Goal: Task Accomplishment & Management: Manage account settings

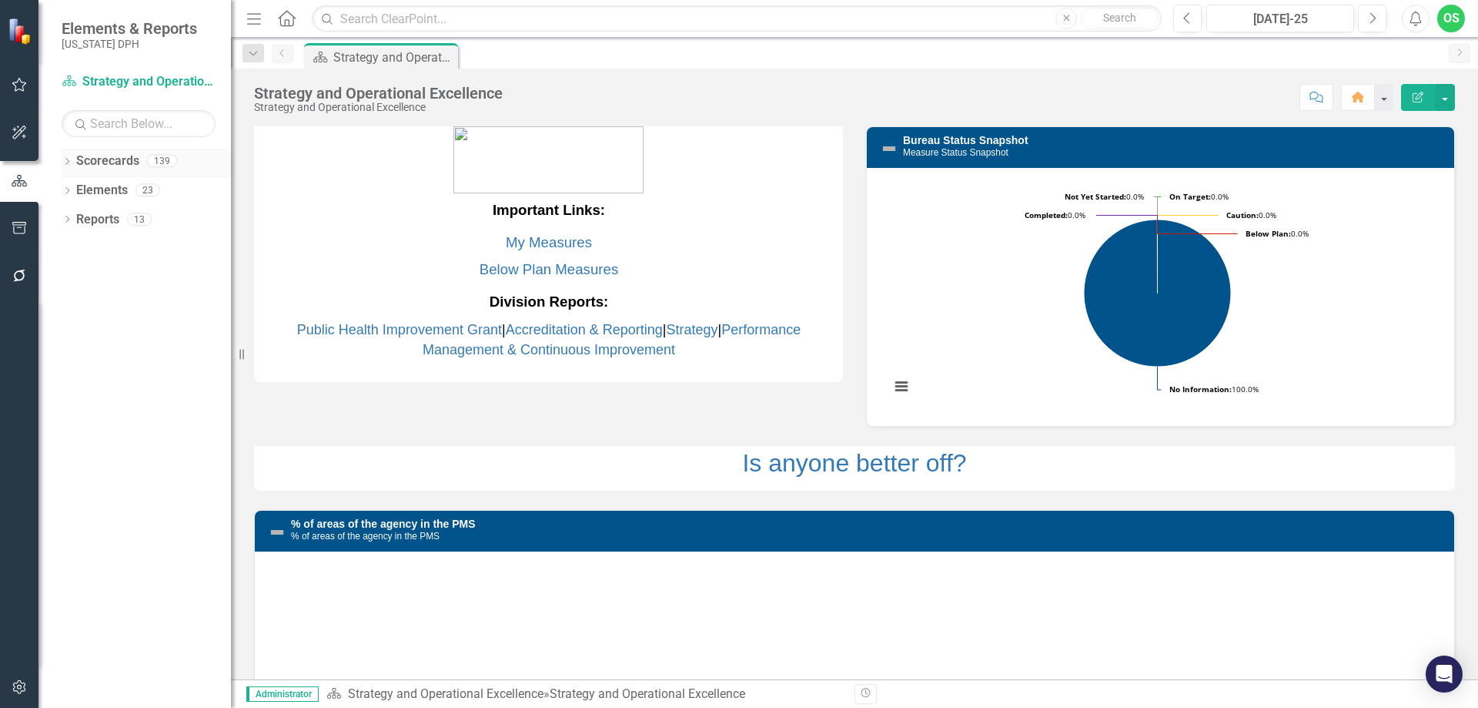
click at [109, 159] on link "Scorecards" at bounding box center [107, 161] width 63 height 18
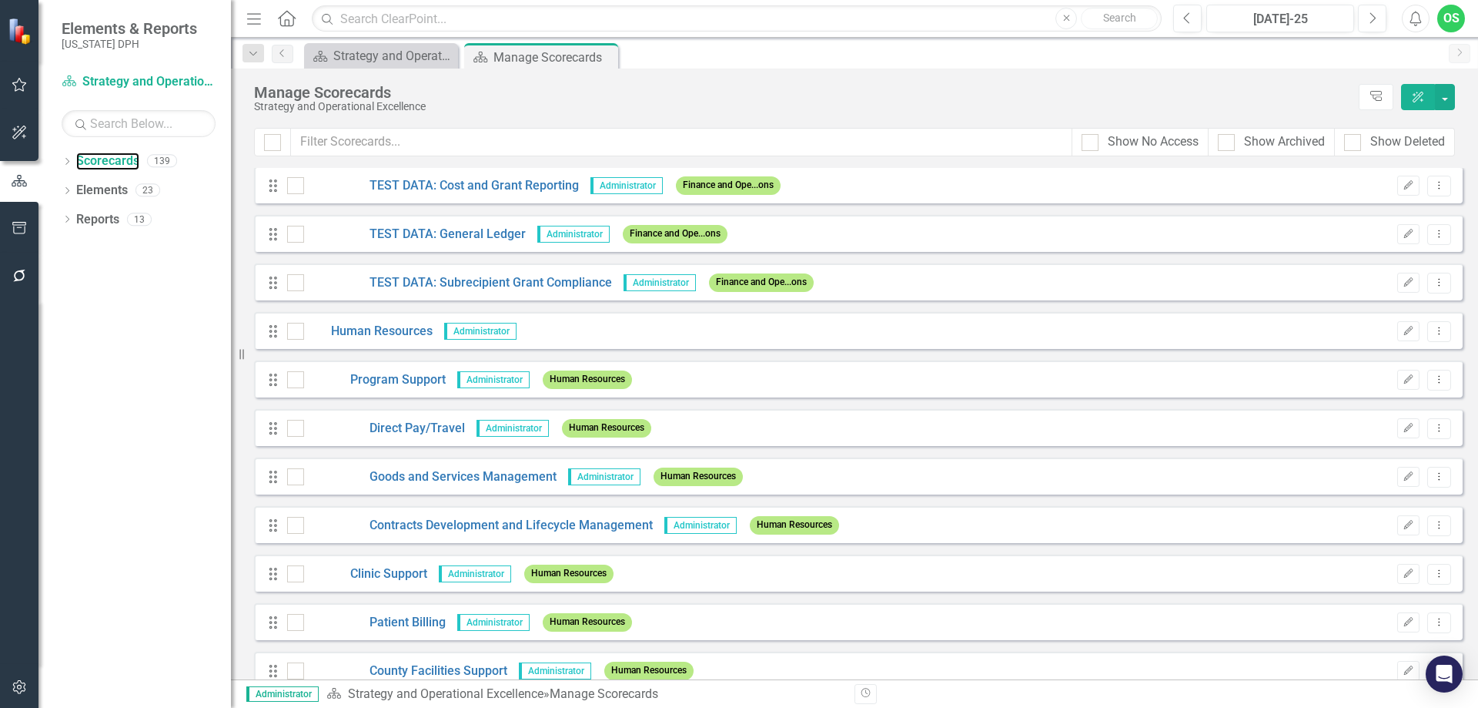
scroll to position [3696, 0]
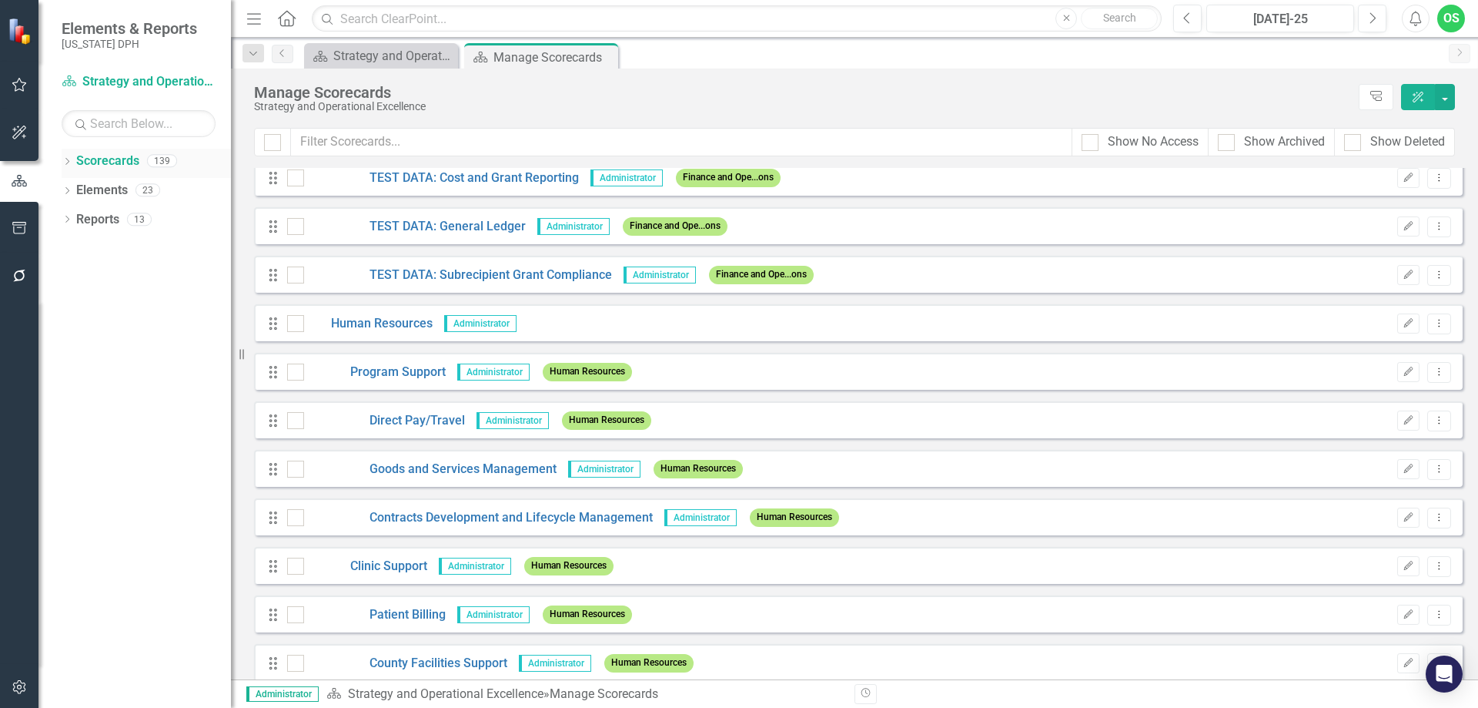
click at [72, 156] on div "Dropdown" at bounding box center [67, 162] width 11 height 13
click at [76, 186] on icon "Dropdown" at bounding box center [75, 189] width 12 height 9
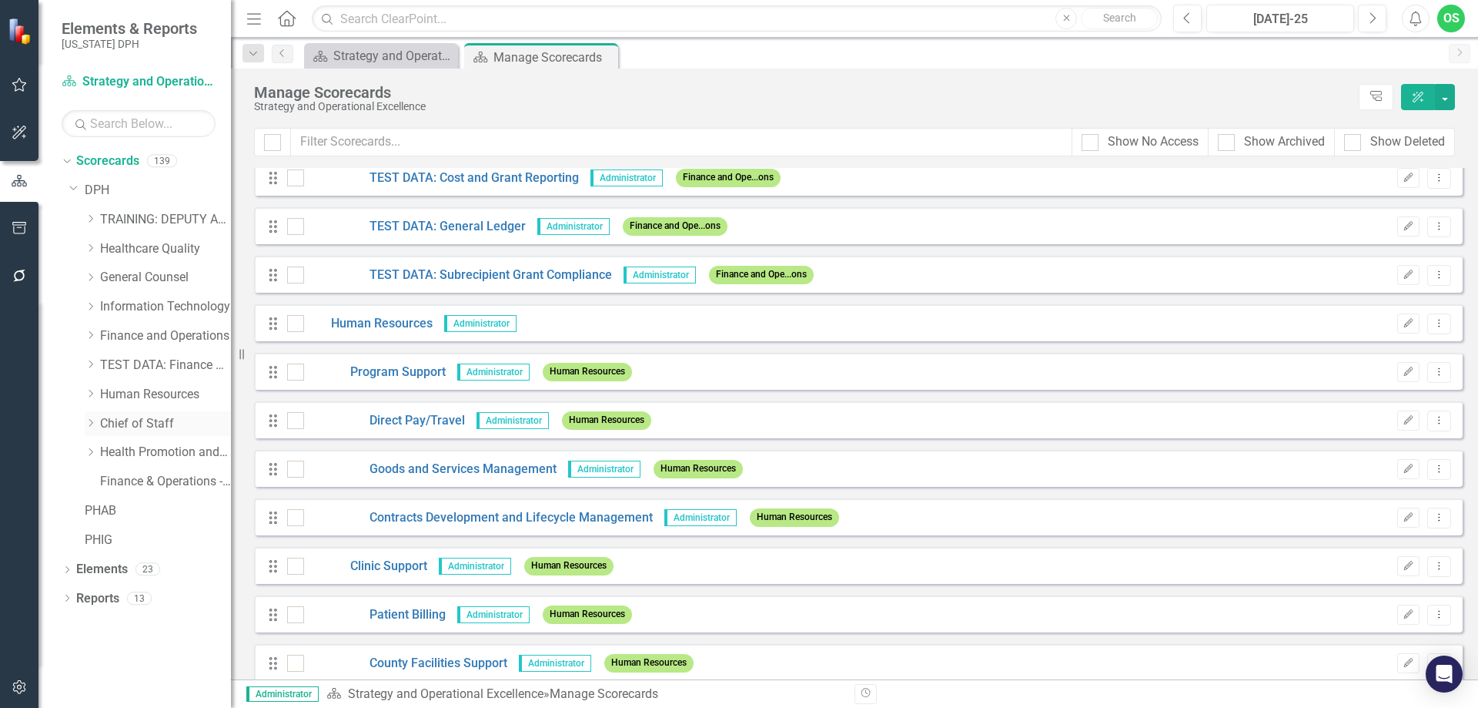
click at [95, 420] on icon "Dropdown" at bounding box center [91, 422] width 12 height 9
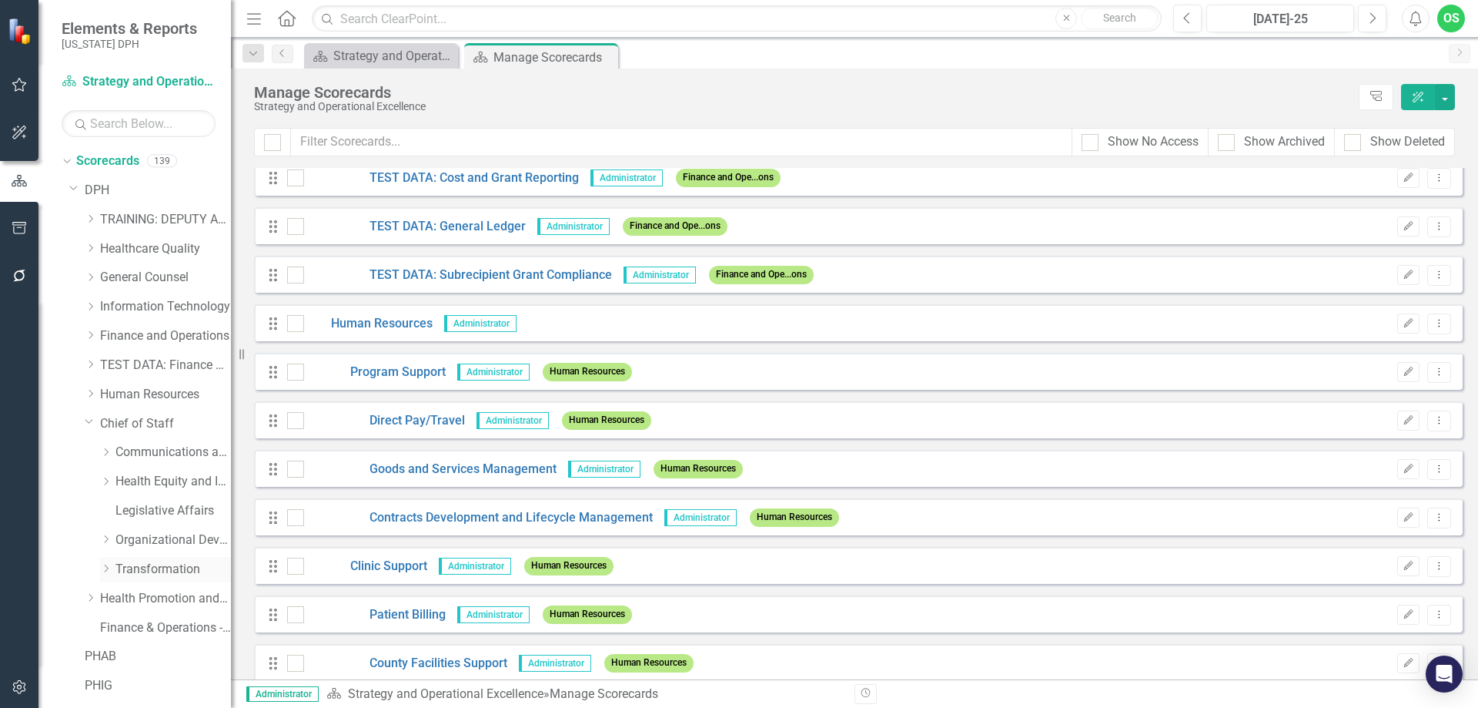
click at [119, 567] on link "Transformation" at bounding box center [172, 570] width 115 height 18
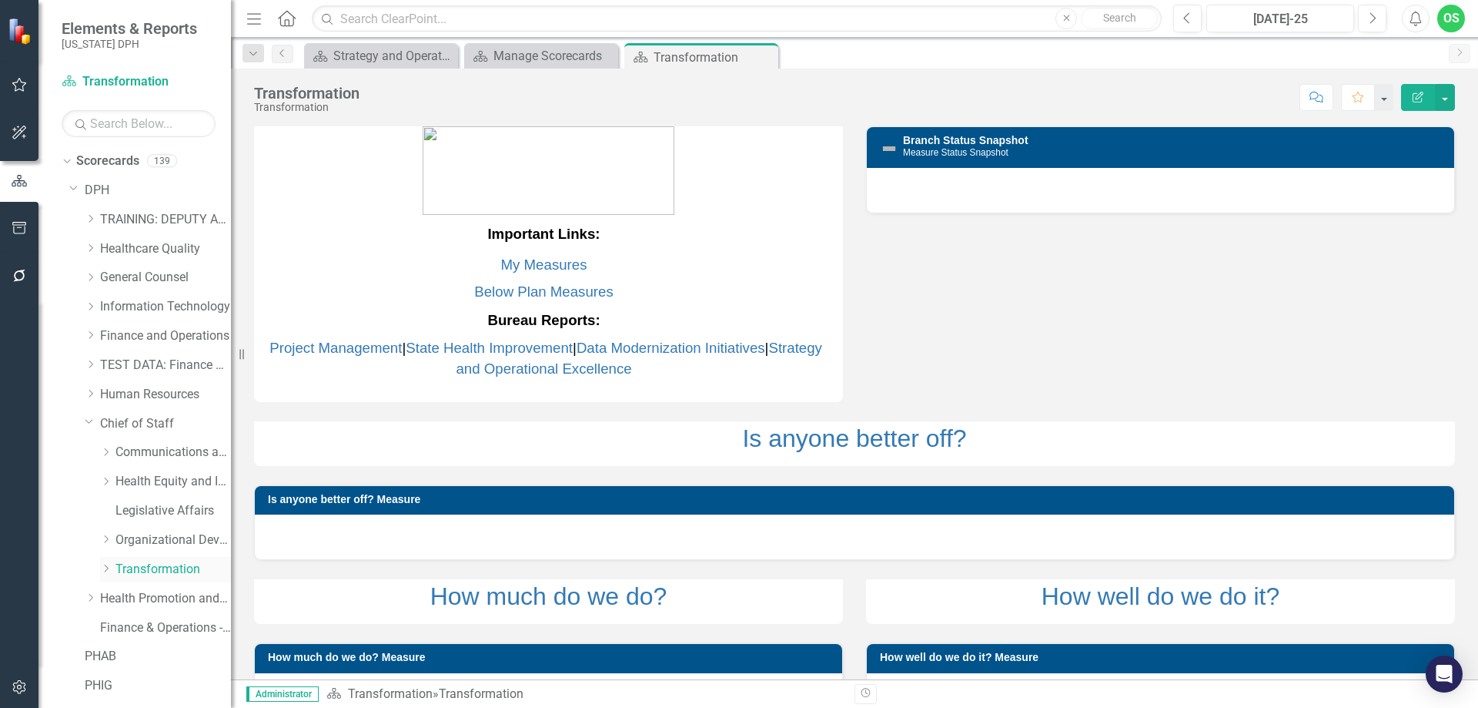
click at [100, 568] on icon "Dropdown" at bounding box center [106, 568] width 12 height 9
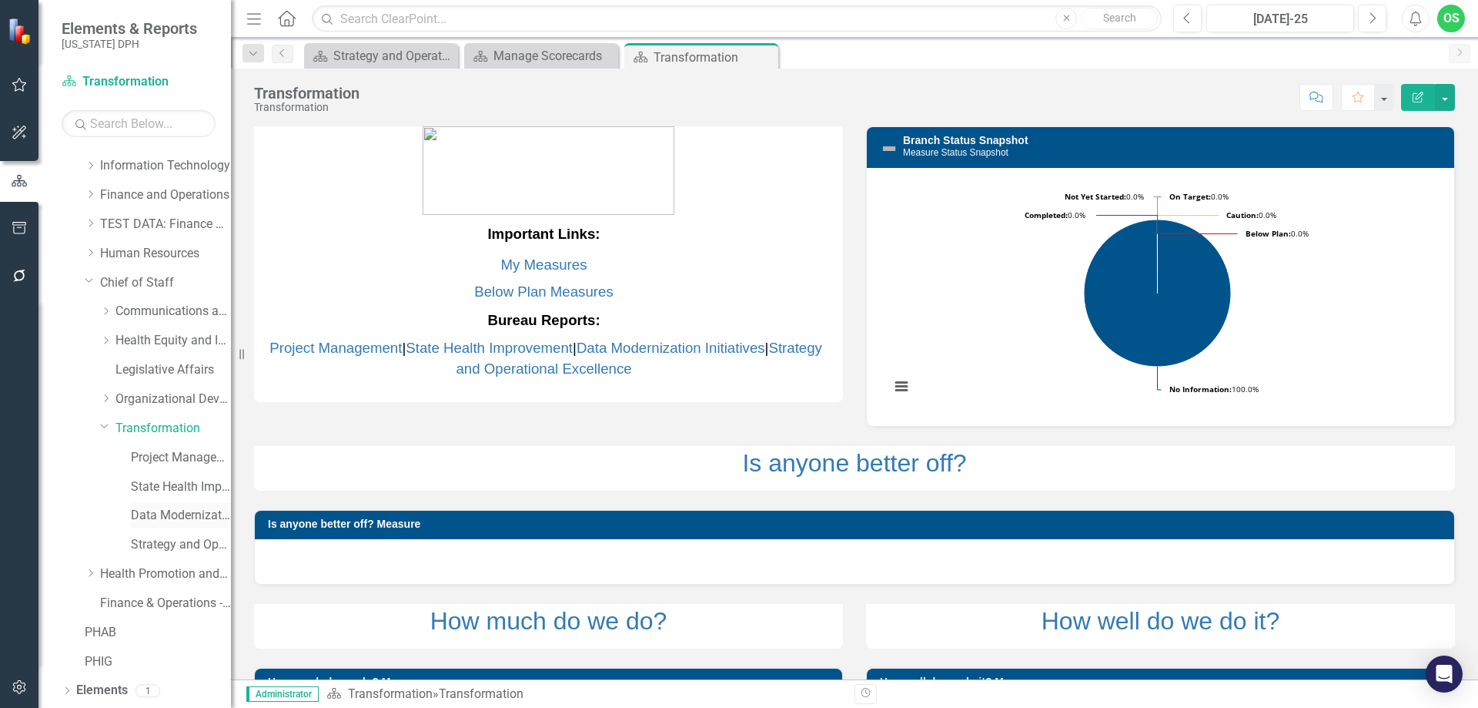
scroll to position [154, 0]
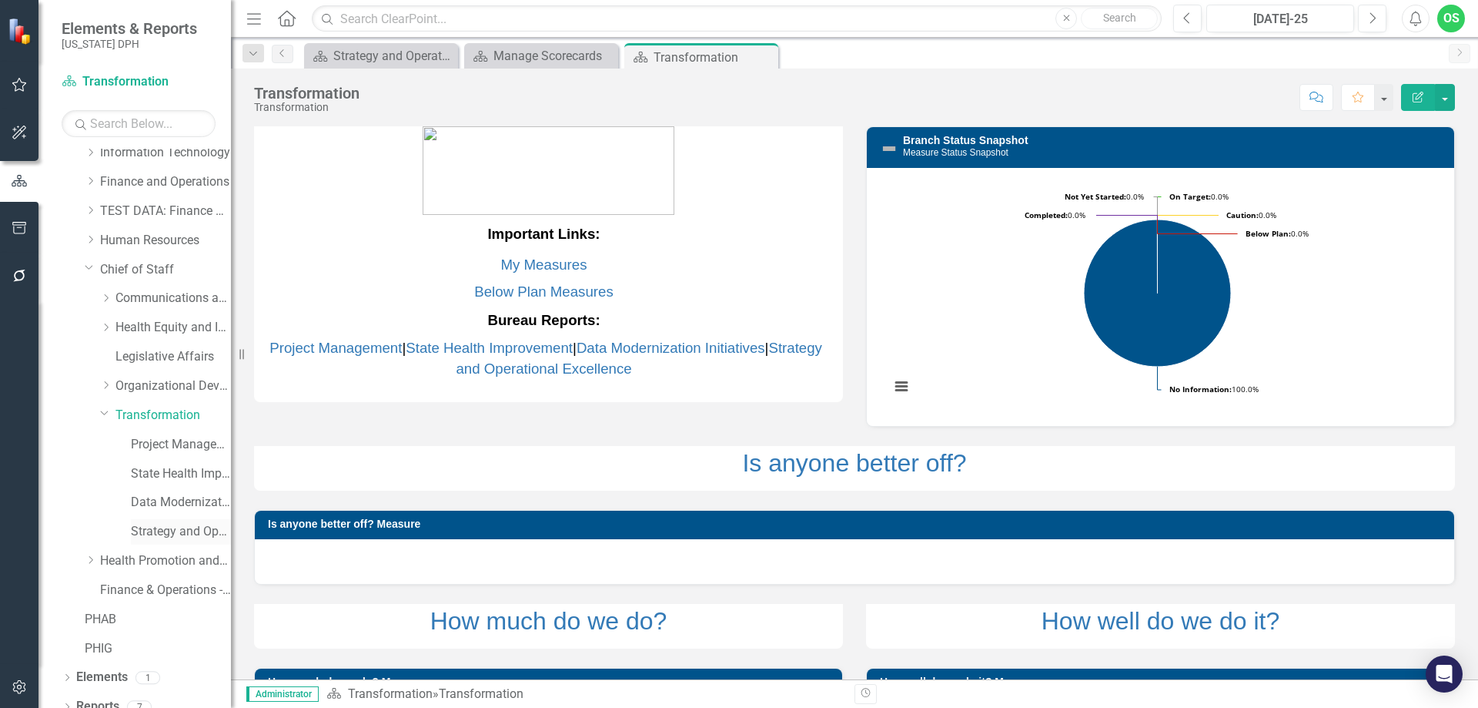
click at [183, 533] on link "Strategy and Operational Excellence" at bounding box center [181, 532] width 100 height 18
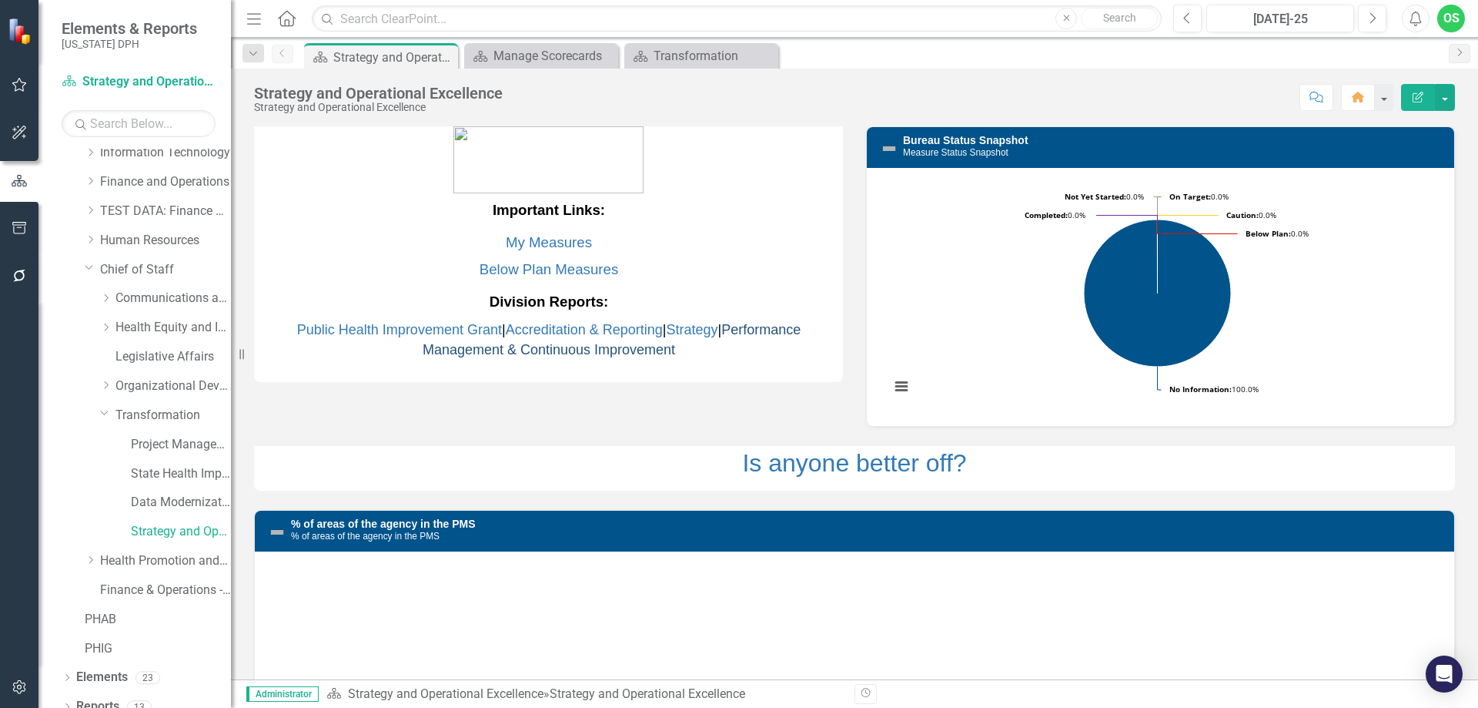
click at [785, 323] on link "Performance Management & Continuous Improvement" at bounding box center [612, 339] width 378 height 35
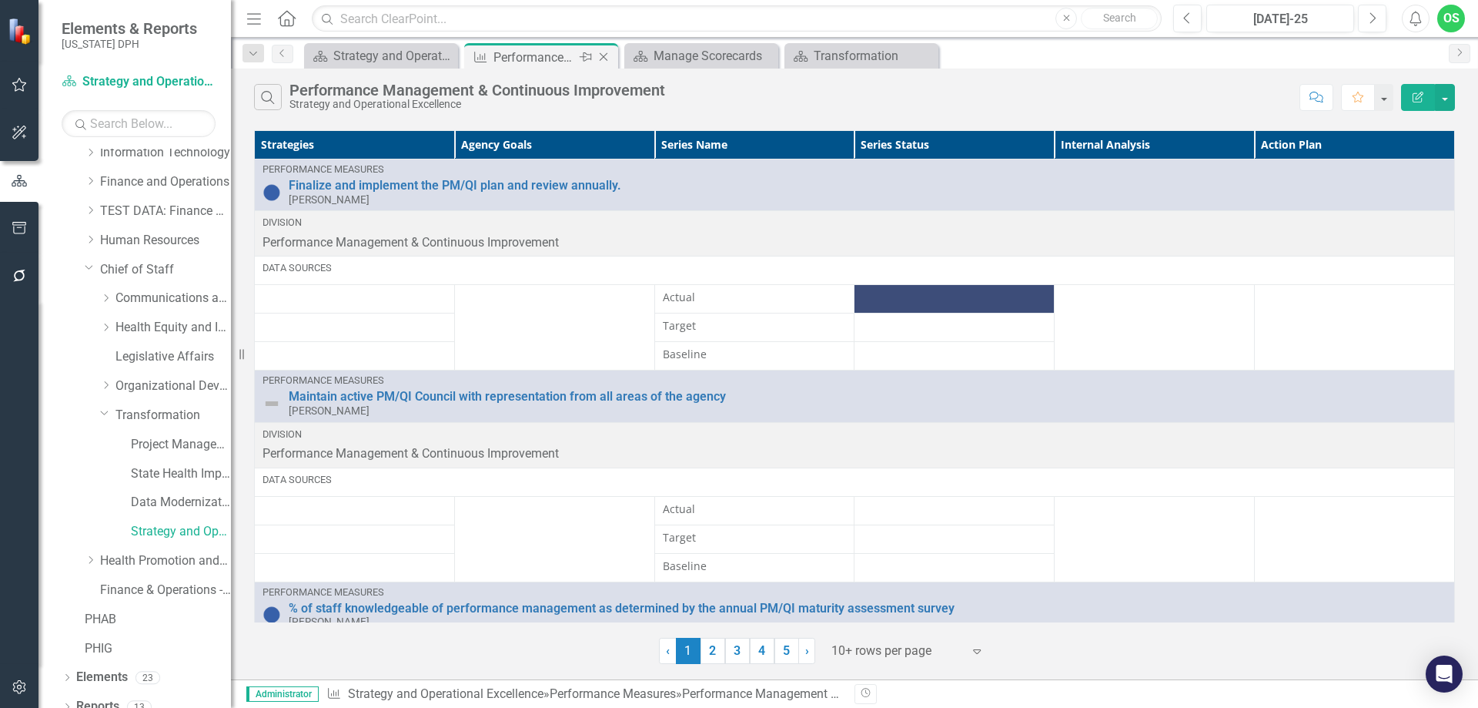
click at [604, 59] on icon "Close" at bounding box center [603, 57] width 15 height 12
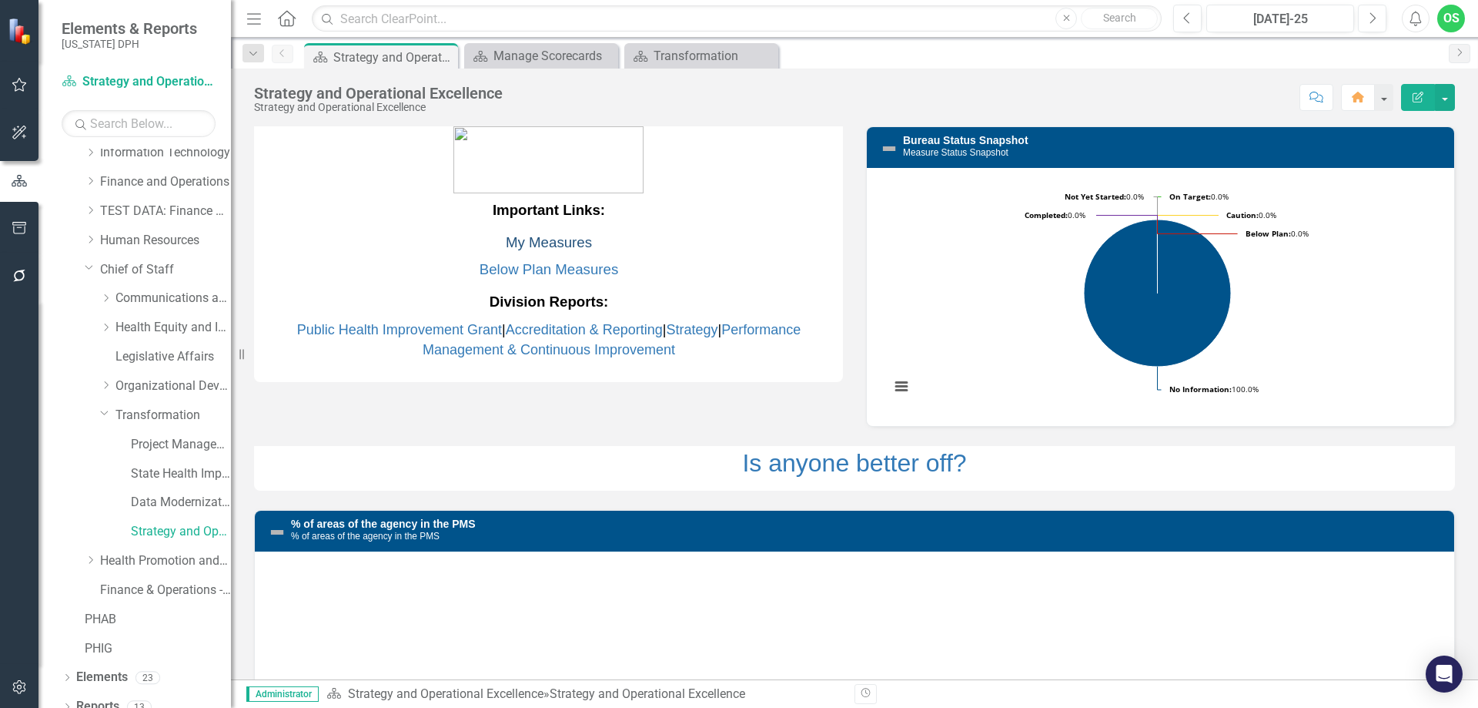
click at [555, 243] on link "My Measures" at bounding box center [549, 242] width 86 height 16
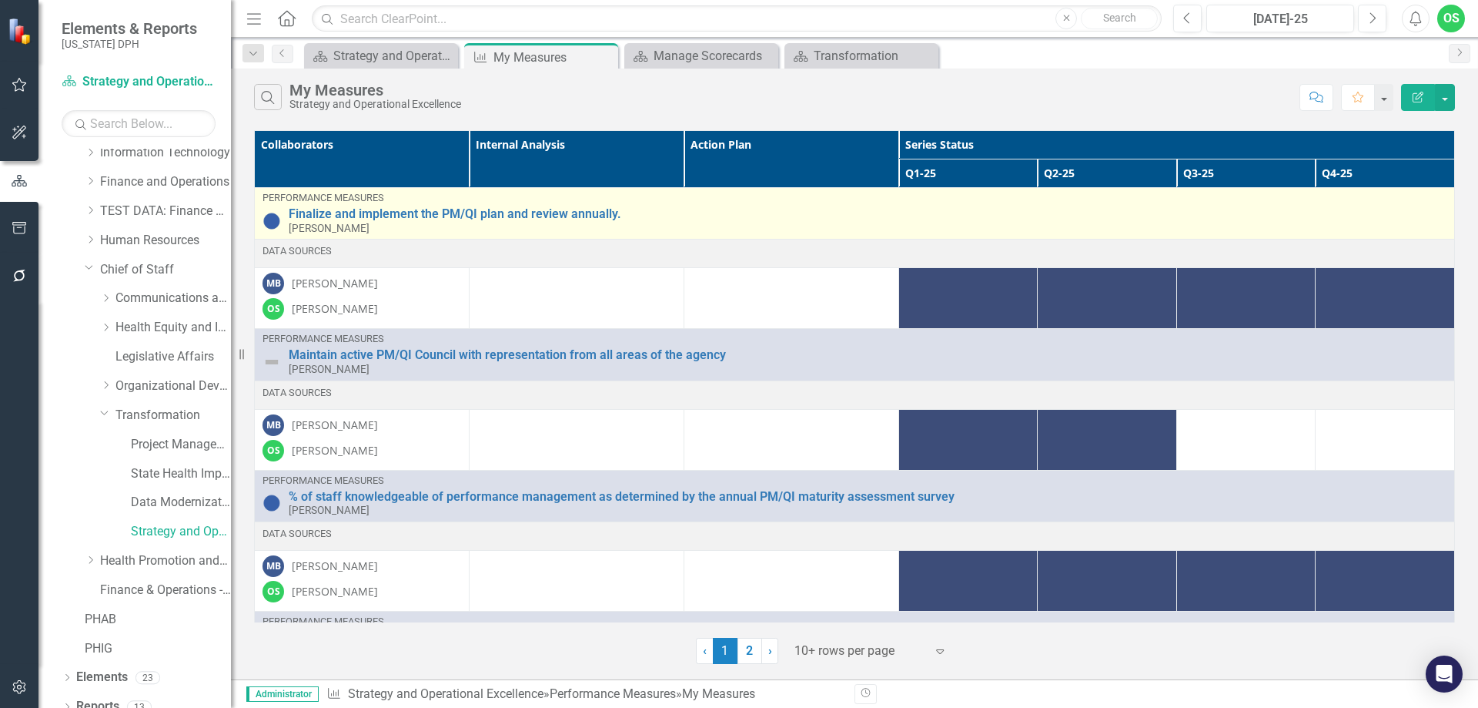
click at [390, 232] on div "Finalize and implement the PM/QI plan and review annually. [PERSON_NAME]" at bounding box center [868, 220] width 1158 height 27
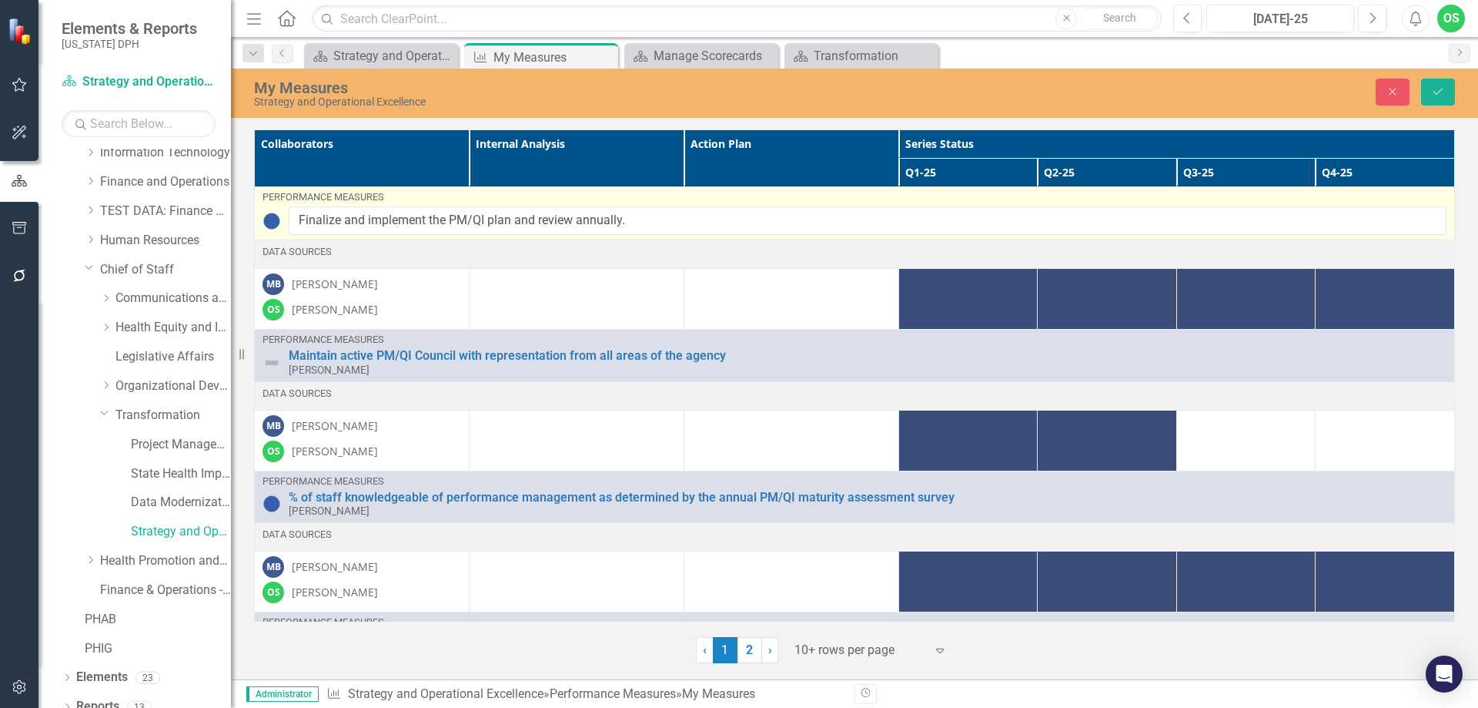
click at [750, 195] on div "Performance Measures" at bounding box center [855, 197] width 1184 height 11
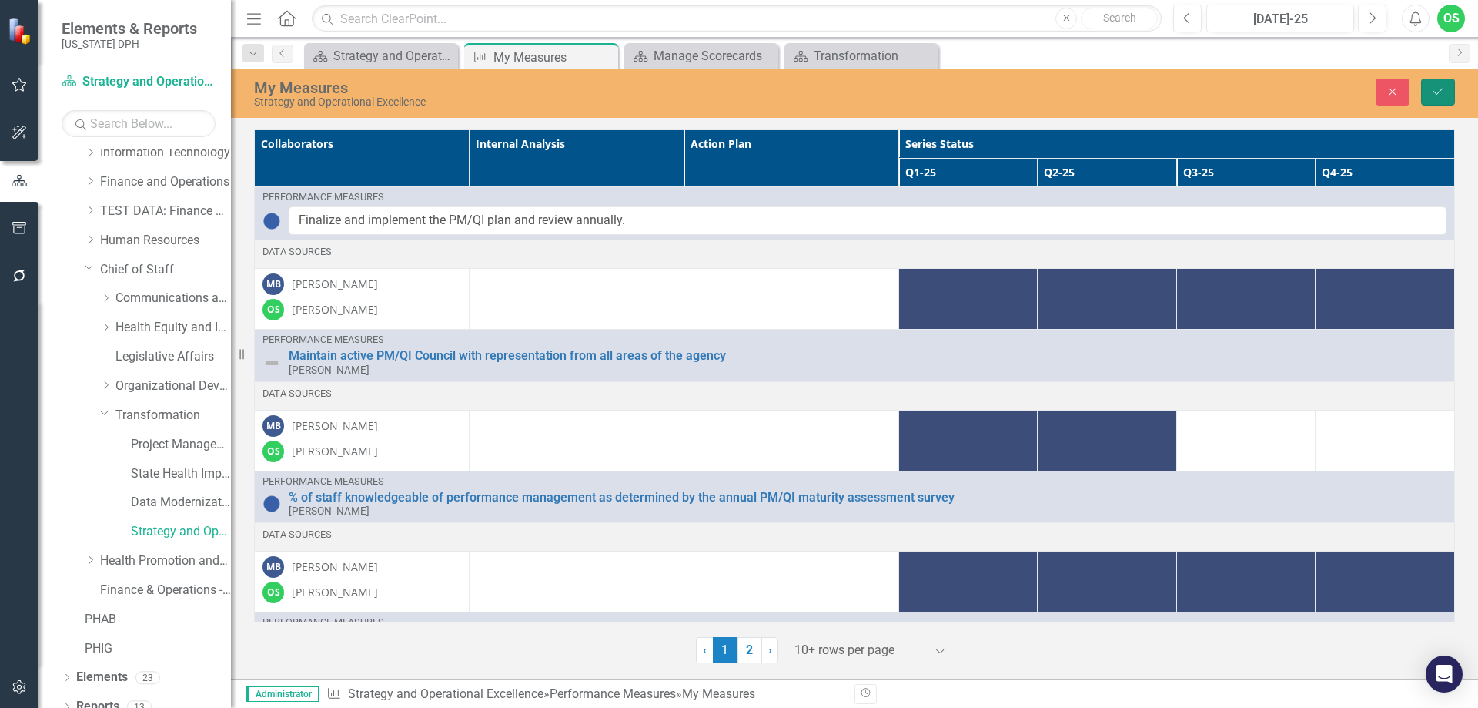
click at [1427, 88] on button "Save" at bounding box center [1438, 92] width 34 height 27
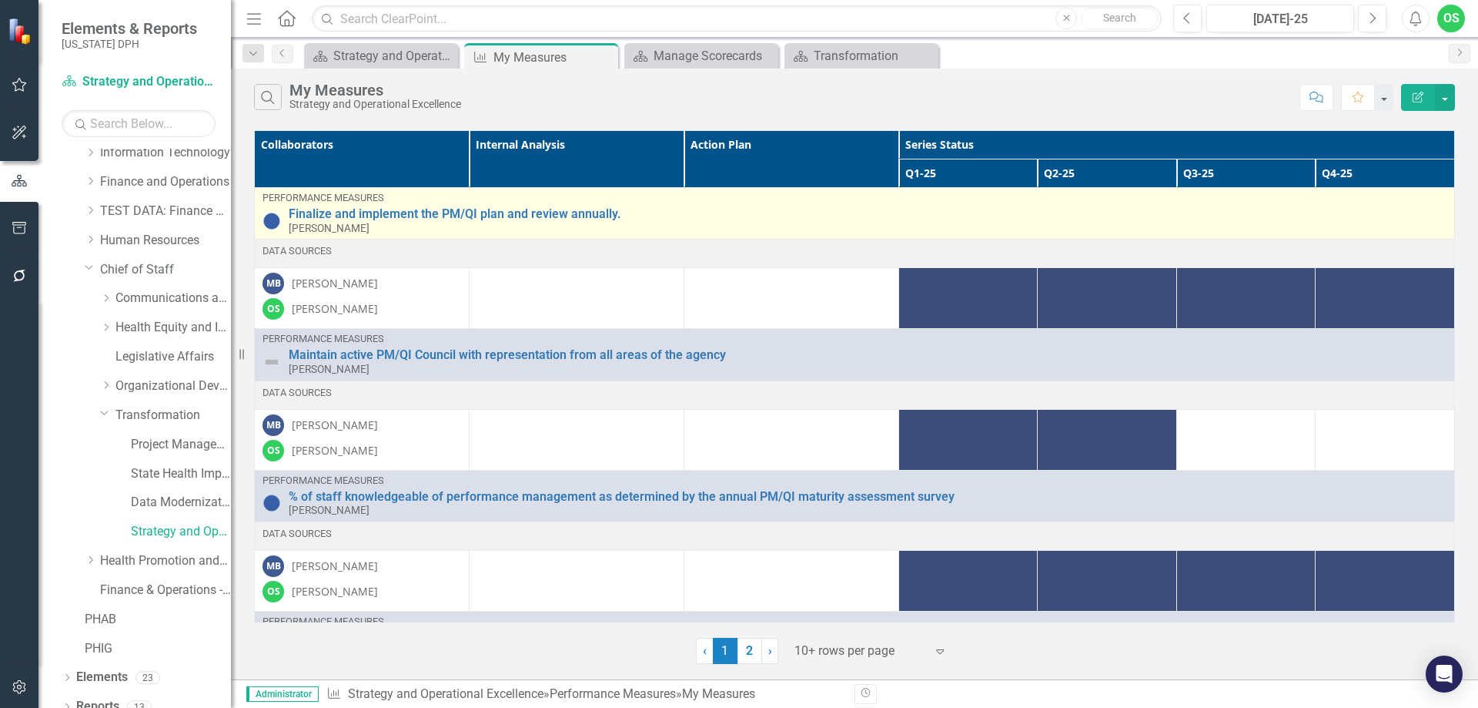
click at [477, 221] on div "Finalize and implement the PM/QI plan and review annually. [PERSON_NAME]" at bounding box center [868, 220] width 1158 height 27
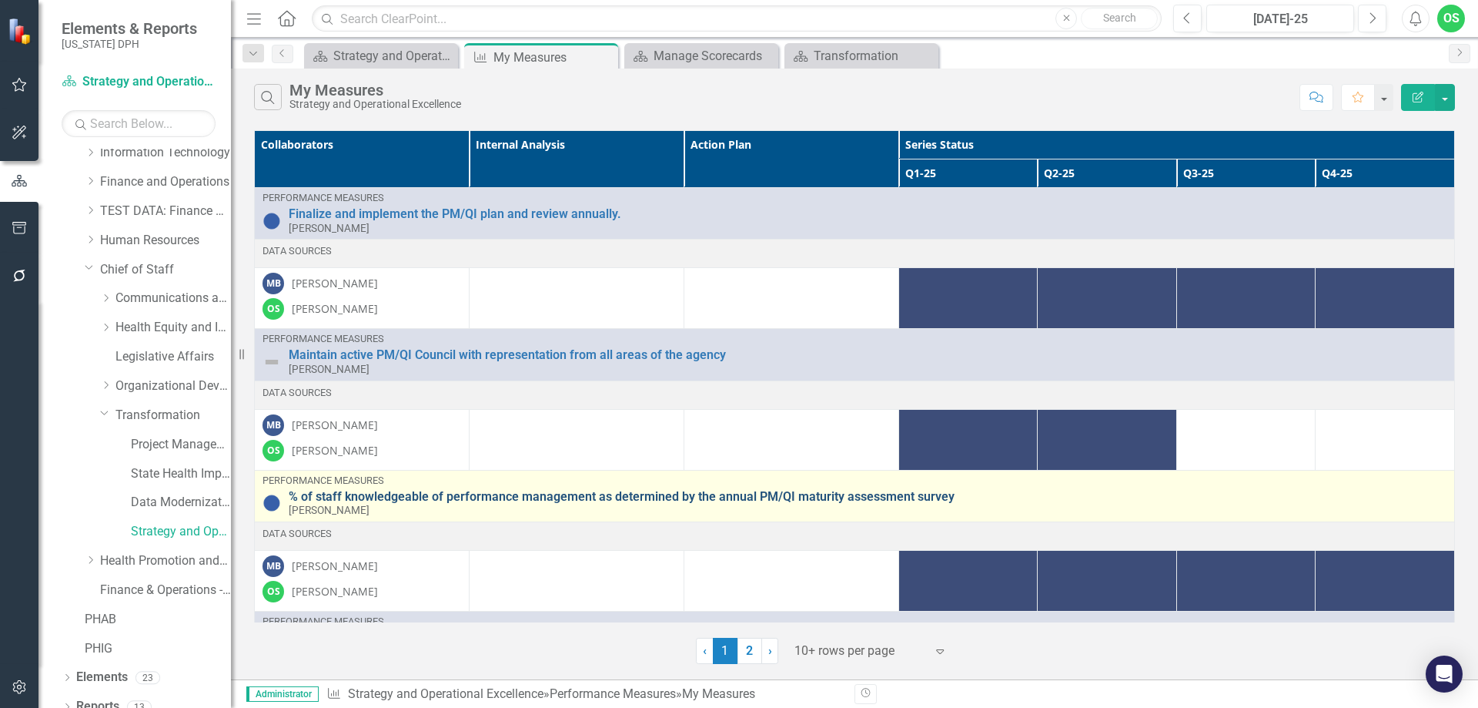
click at [370, 502] on link "% of staff knowledgeable of performance management as determined by the annual …" at bounding box center [868, 497] width 1158 height 14
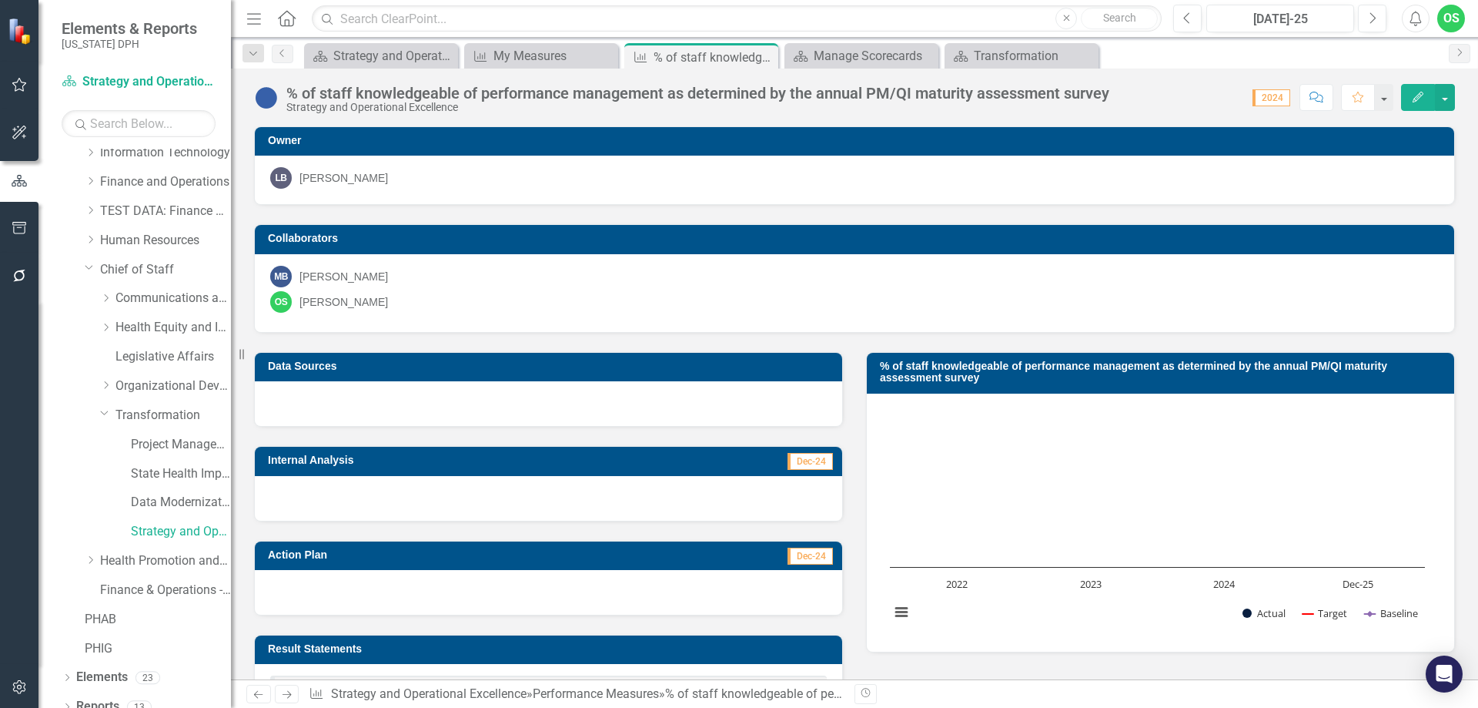
click at [1424, 102] on icon "Edit" at bounding box center [1418, 97] width 14 height 11
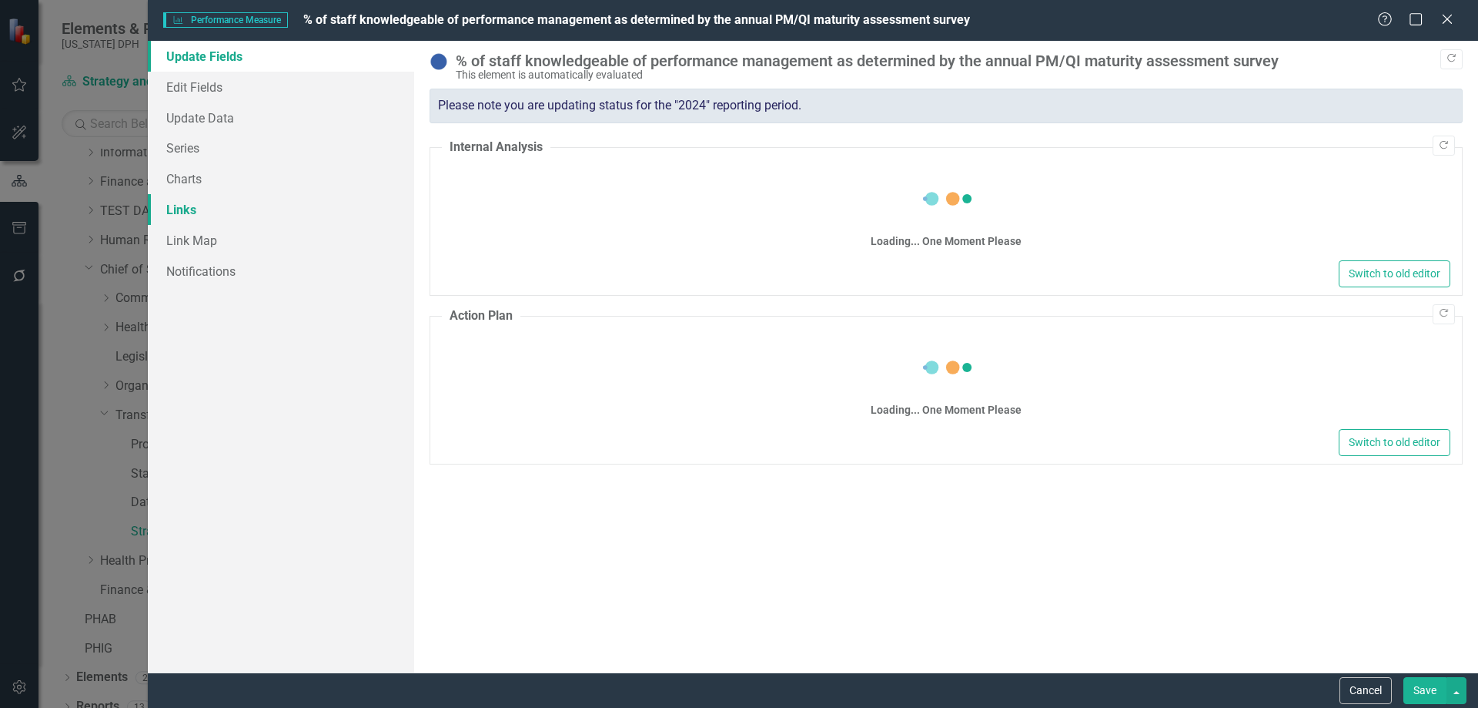
click at [204, 214] on link "Links" at bounding box center [281, 209] width 266 height 31
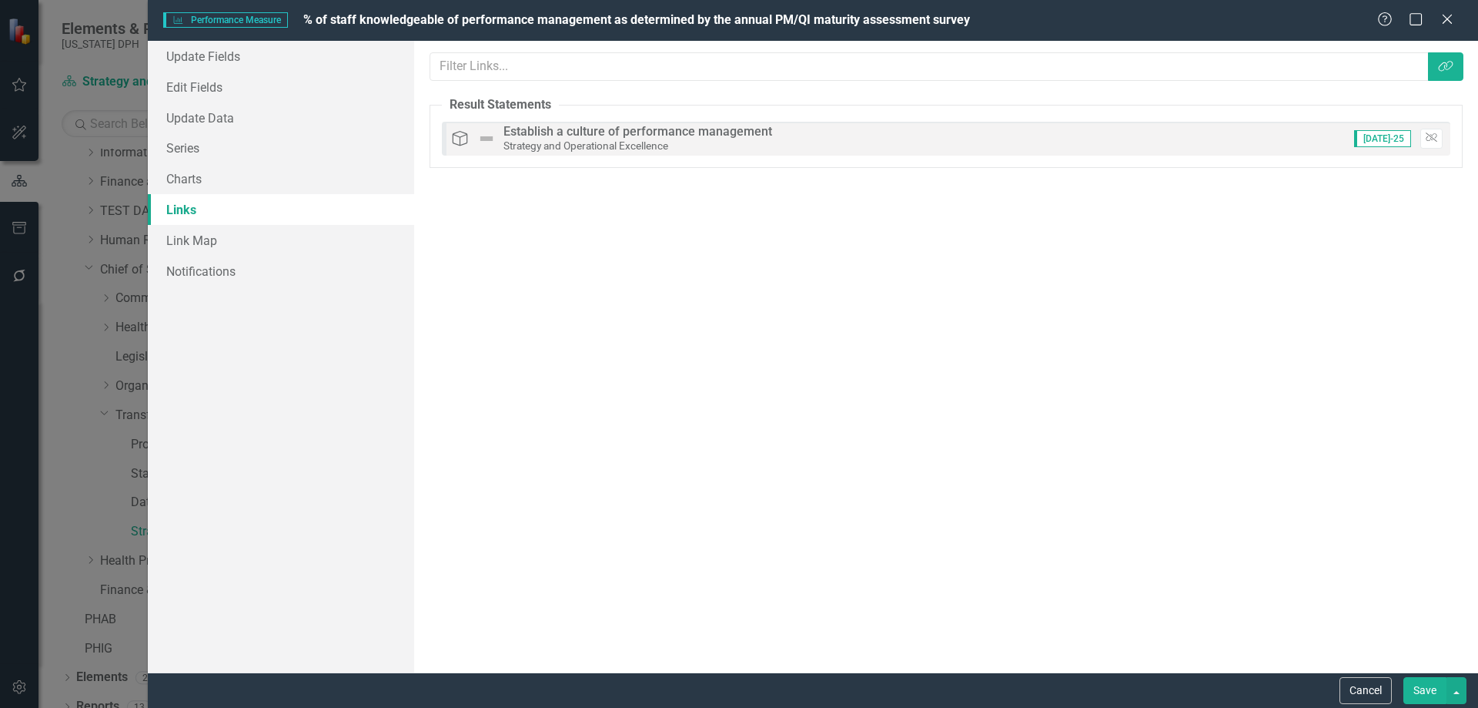
click at [979, 136] on div "Result Statements Establish a culture of performance management Strategy and Op…" at bounding box center [946, 139] width 1009 height 34
click at [513, 69] on input "text" at bounding box center [929, 66] width 999 height 28
click at [1444, 75] on button "Link Tag" at bounding box center [1445, 66] width 35 height 28
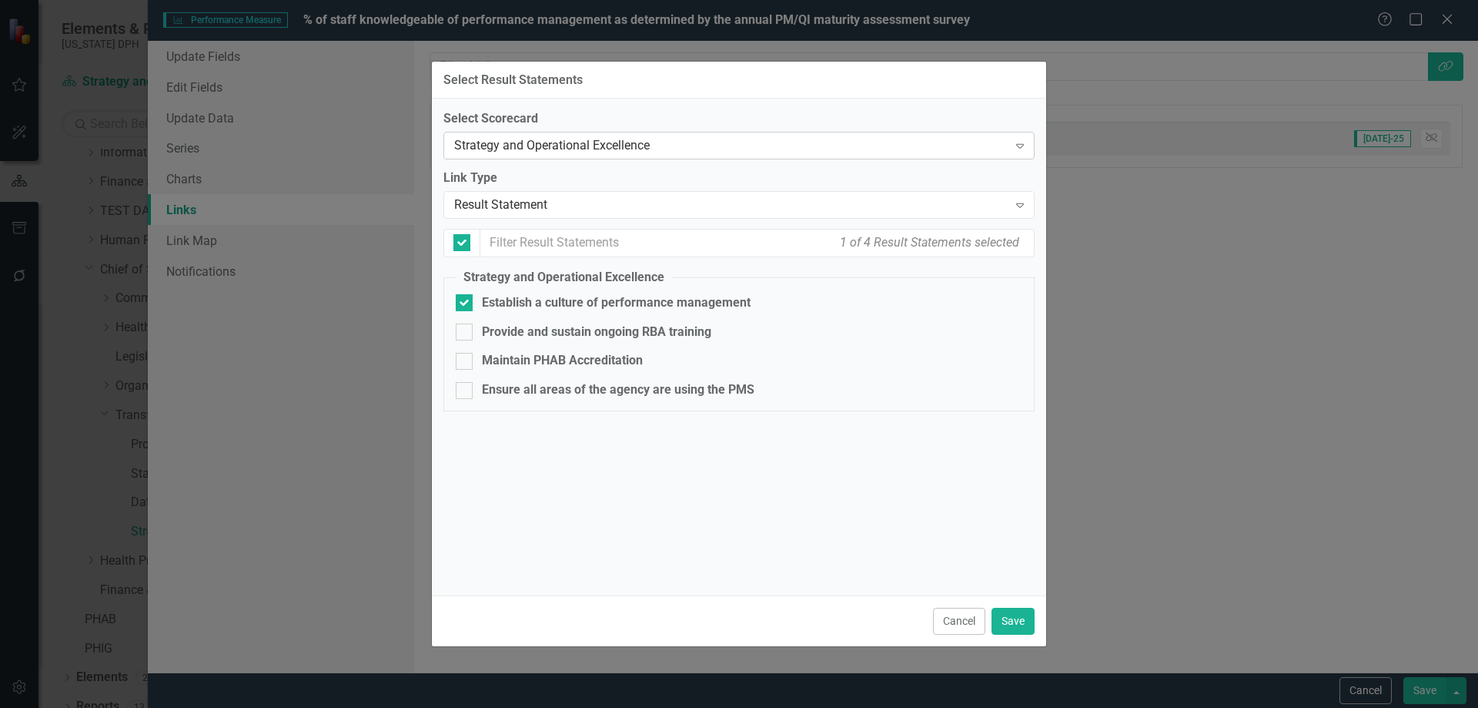
checkbox input "false"
click at [565, 209] on div "Result Statement" at bounding box center [731, 205] width 554 height 18
click at [468, 185] on label "Link Type" at bounding box center [739, 178] width 591 height 18
click at [1025, 208] on icon "Expand" at bounding box center [1020, 205] width 15 height 12
click at [969, 627] on button "Cancel" at bounding box center [959, 621] width 52 height 27
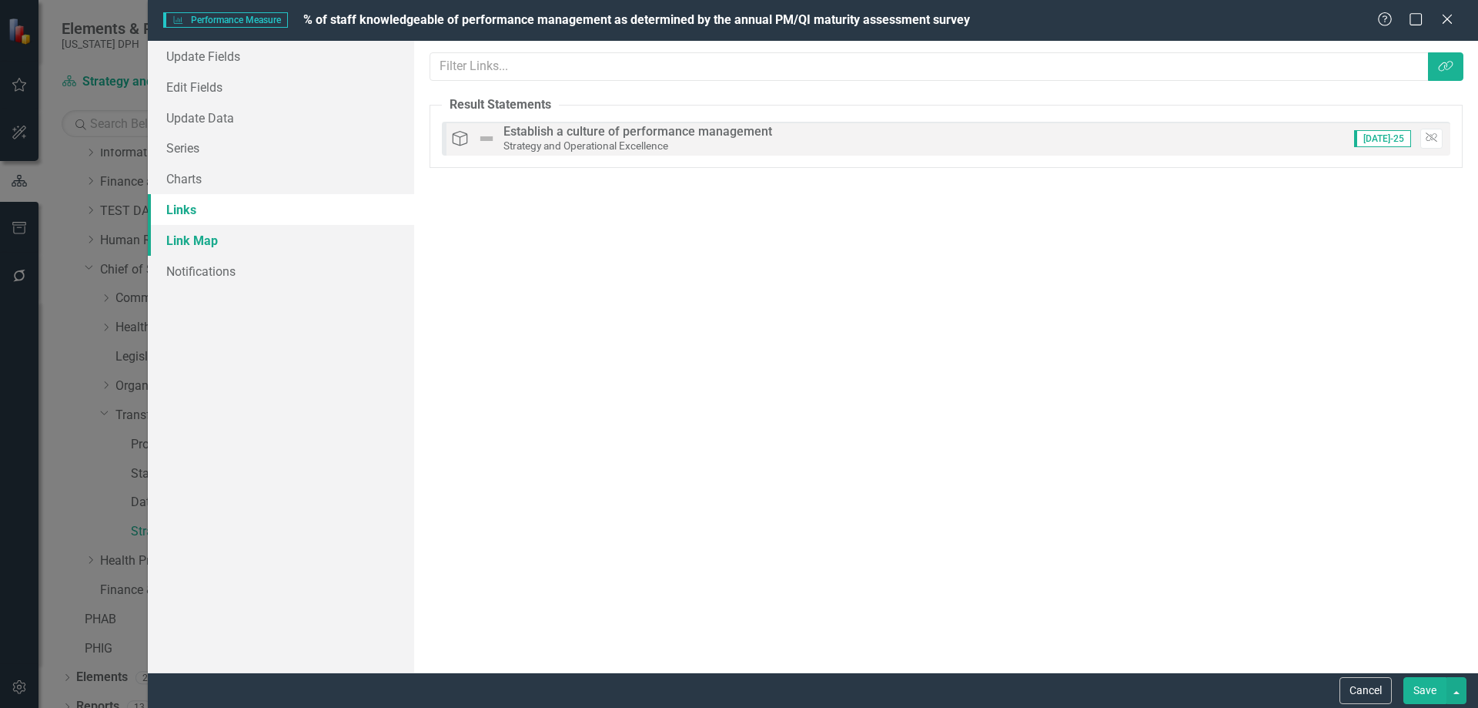
click at [191, 251] on link "Link Map" at bounding box center [281, 240] width 266 height 31
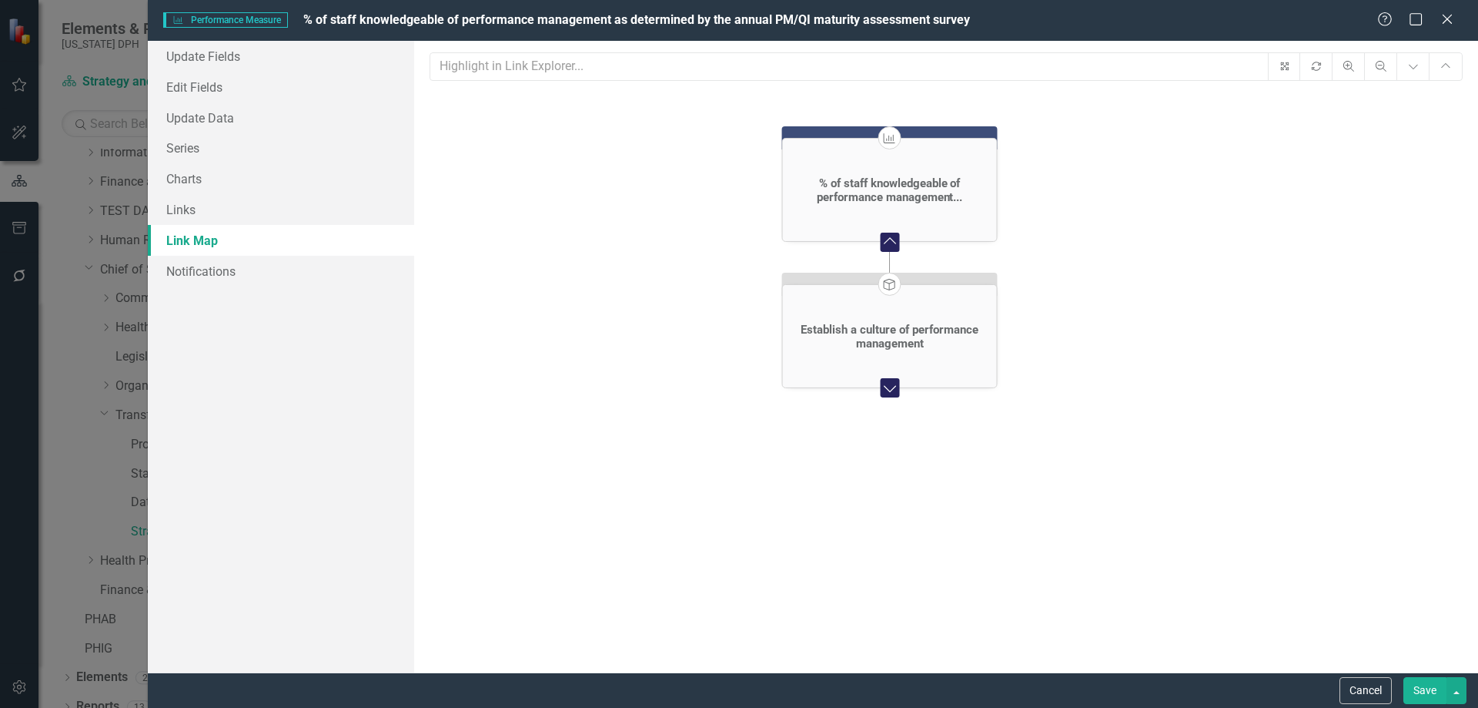
drag, startPoint x: 895, startPoint y: 310, endPoint x: 840, endPoint y: 311, distance: 55.5
click at [840, 311] on div "Establish a culture of performance management" at bounding box center [889, 335] width 214 height 59
click at [911, 187] on div "% of staff knowledgeable of performance management..." at bounding box center [890, 189] width 206 height 28
click at [896, 243] on foreignobject "Collapse Chart" at bounding box center [890, 240] width 31 height 31
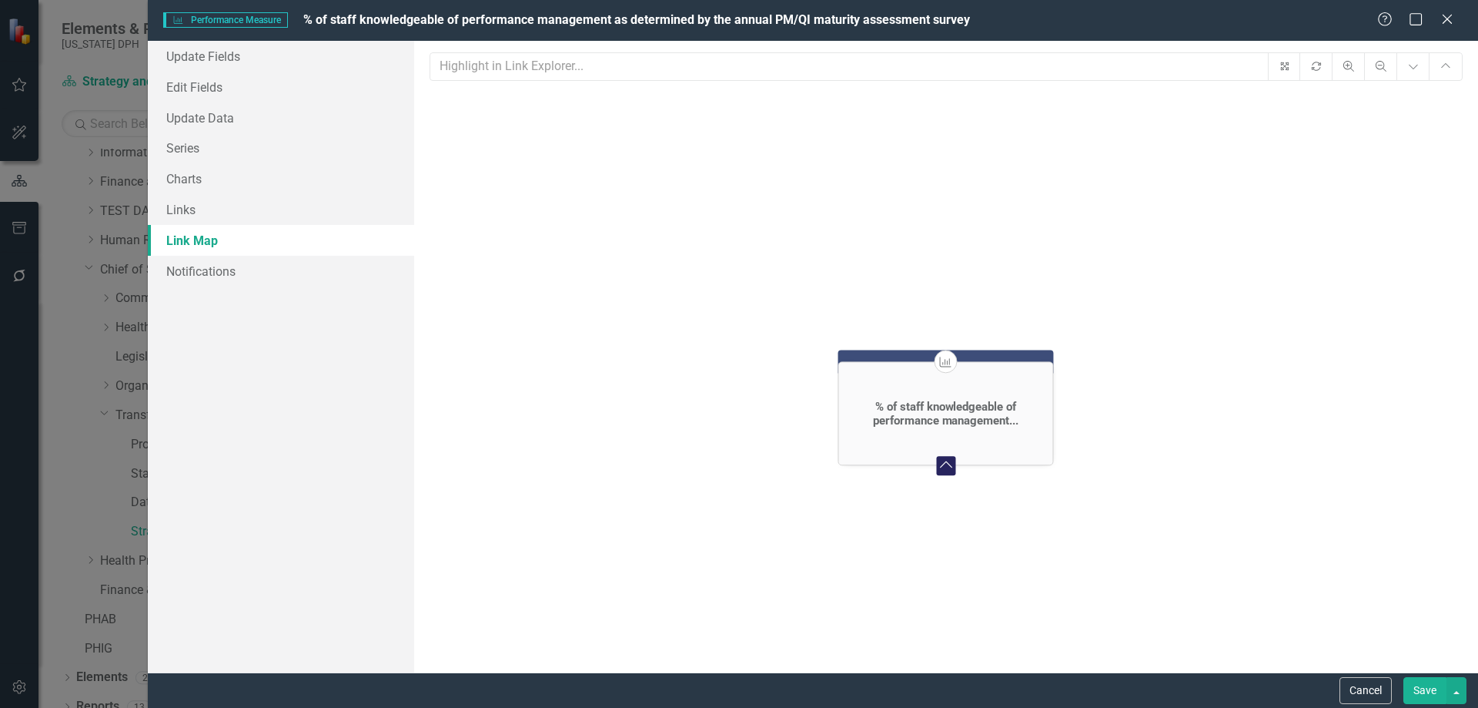
click at [942, 474] on foreignobject "Expand Chart" at bounding box center [945, 465] width 31 height 31
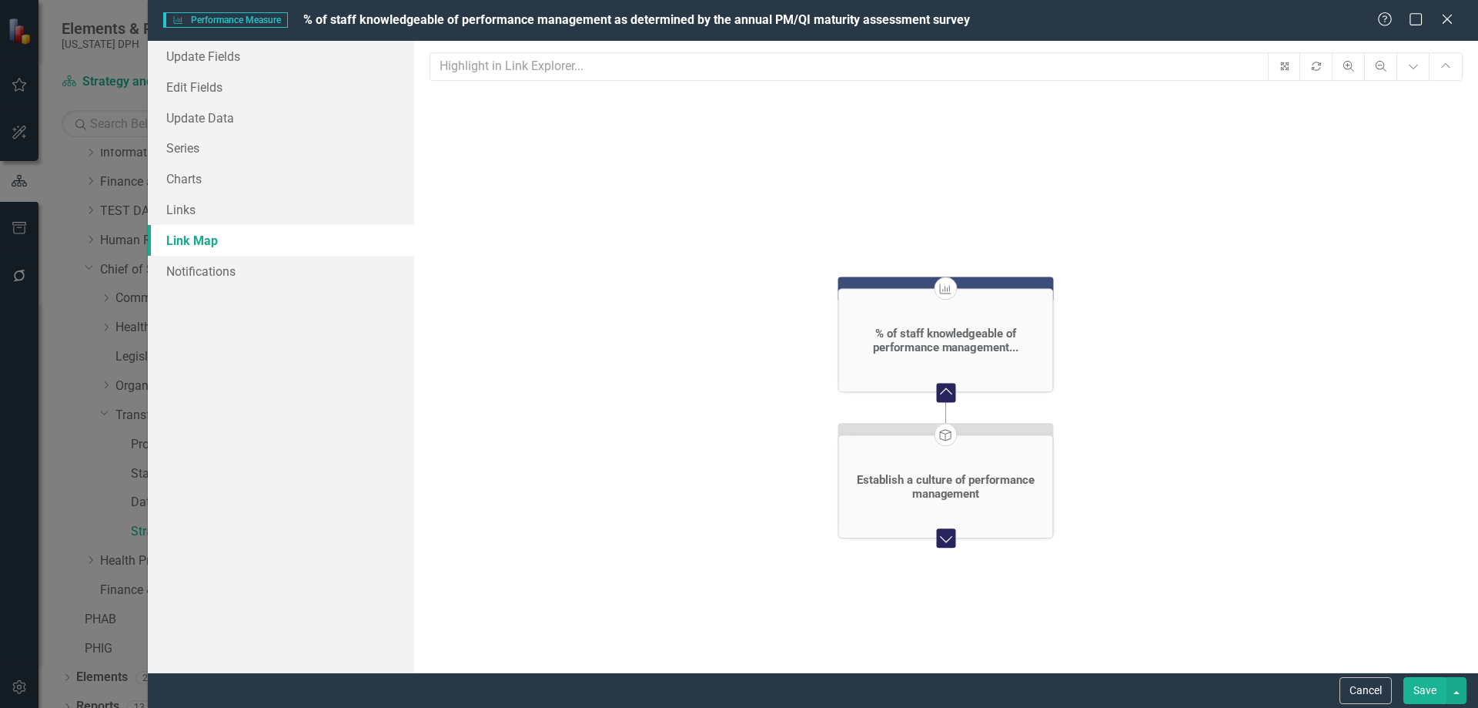
click at [958, 536] on div "Establish a culture of performance management" at bounding box center [946, 486] width 216 height 104
click at [939, 543] on icon "Expand Chart" at bounding box center [946, 538] width 20 height 15
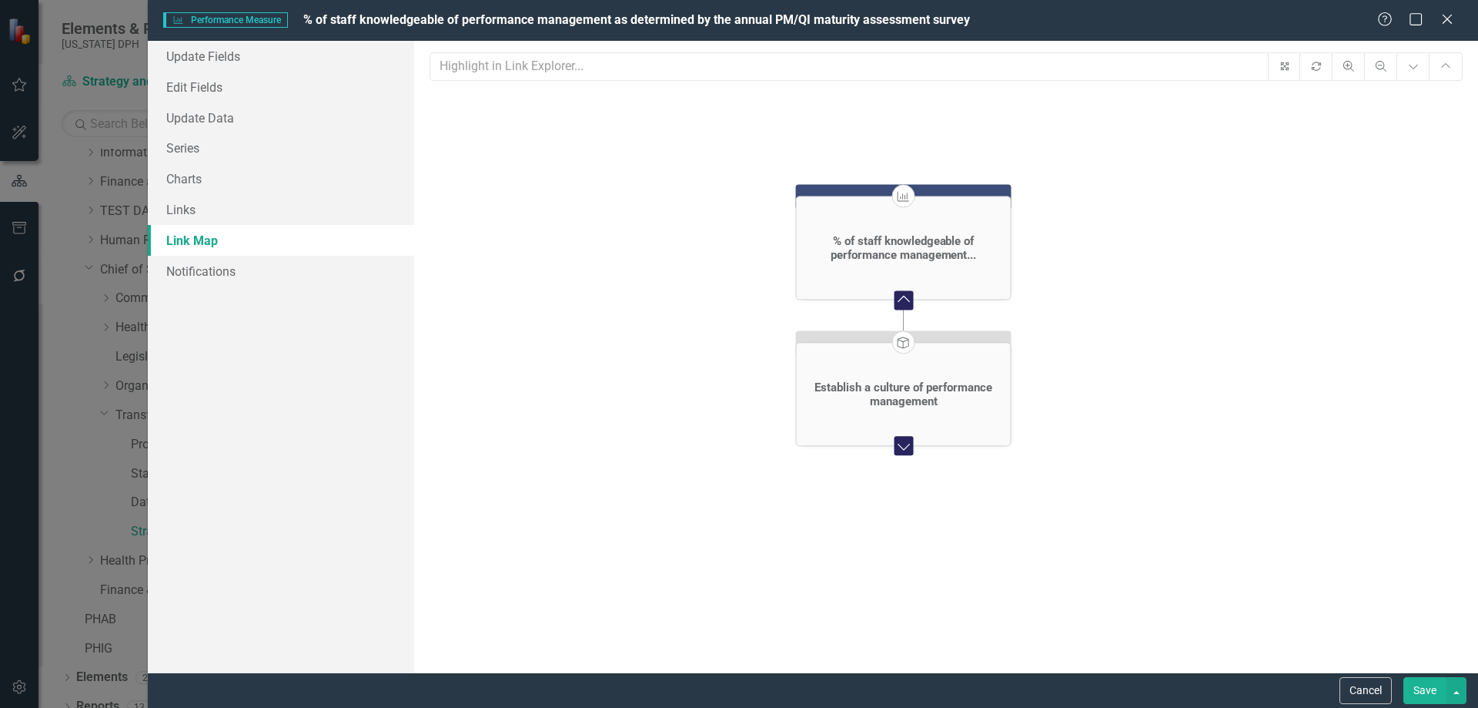
drag, startPoint x: 1012, startPoint y: 495, endPoint x: 958, endPoint y: 387, distance: 121.2
click at [958, 387] on div "Establish a culture of performance management" at bounding box center [903, 394] width 206 height 28
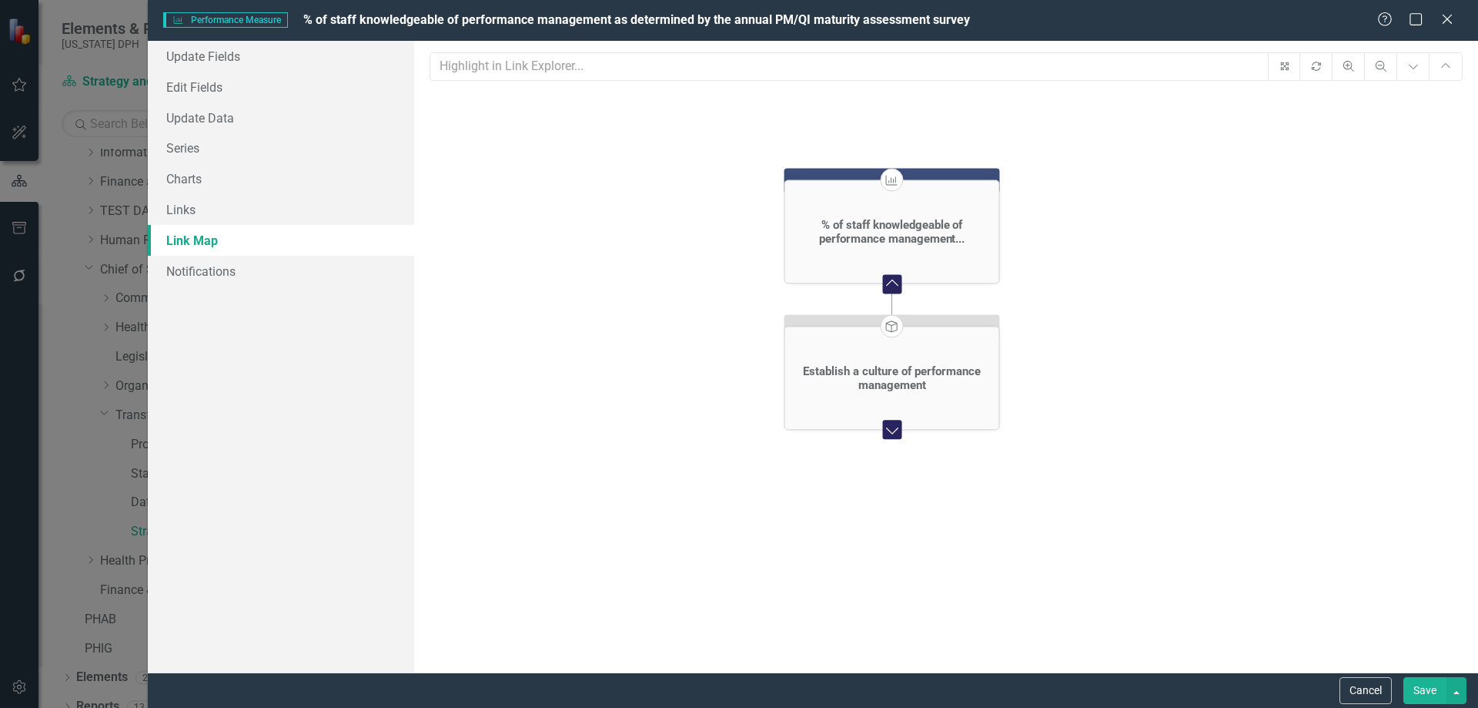
click at [1446, 10] on div "Performance Measure Performance Measure % of staff knowledgeable of performance…" at bounding box center [813, 20] width 1331 height 41
click at [1446, 18] on icon "Close" at bounding box center [1447, 19] width 19 height 15
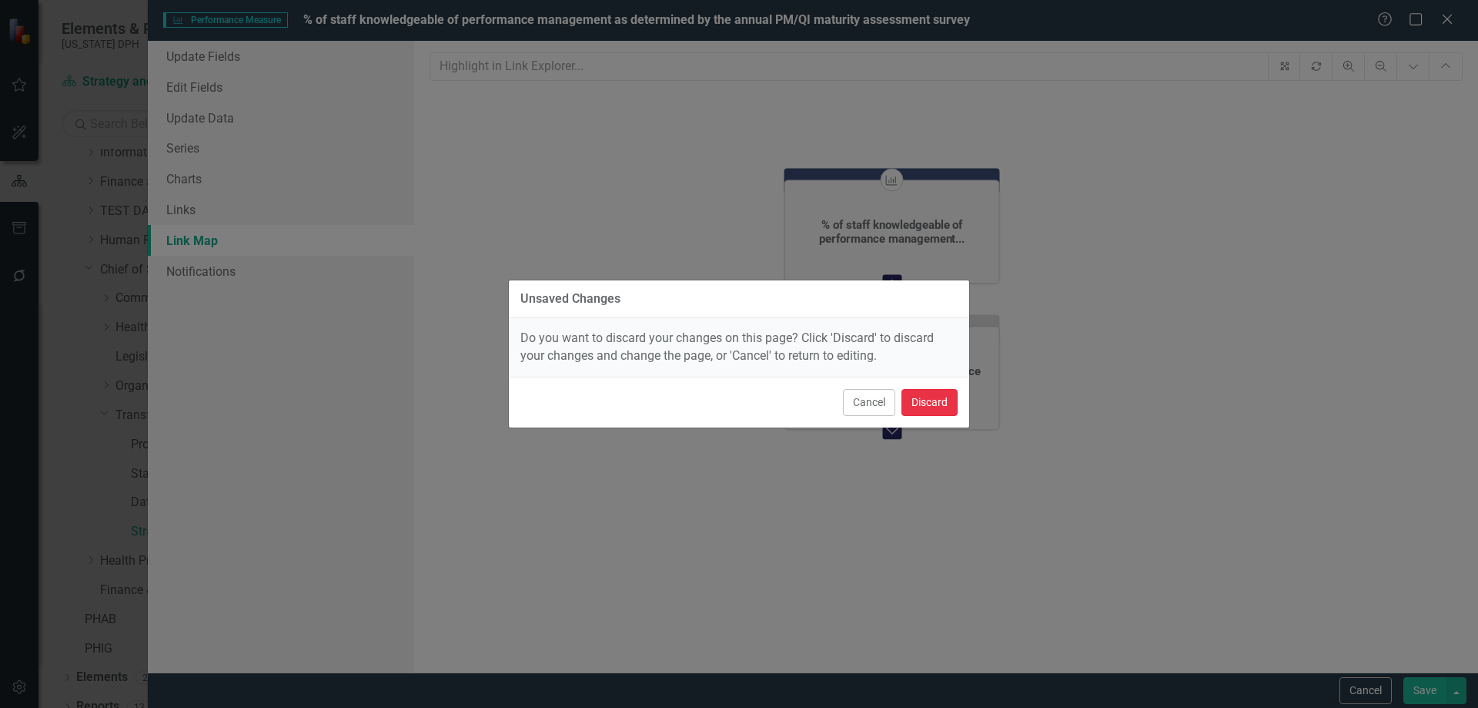
click at [934, 410] on button "Discard" at bounding box center [930, 402] width 56 height 27
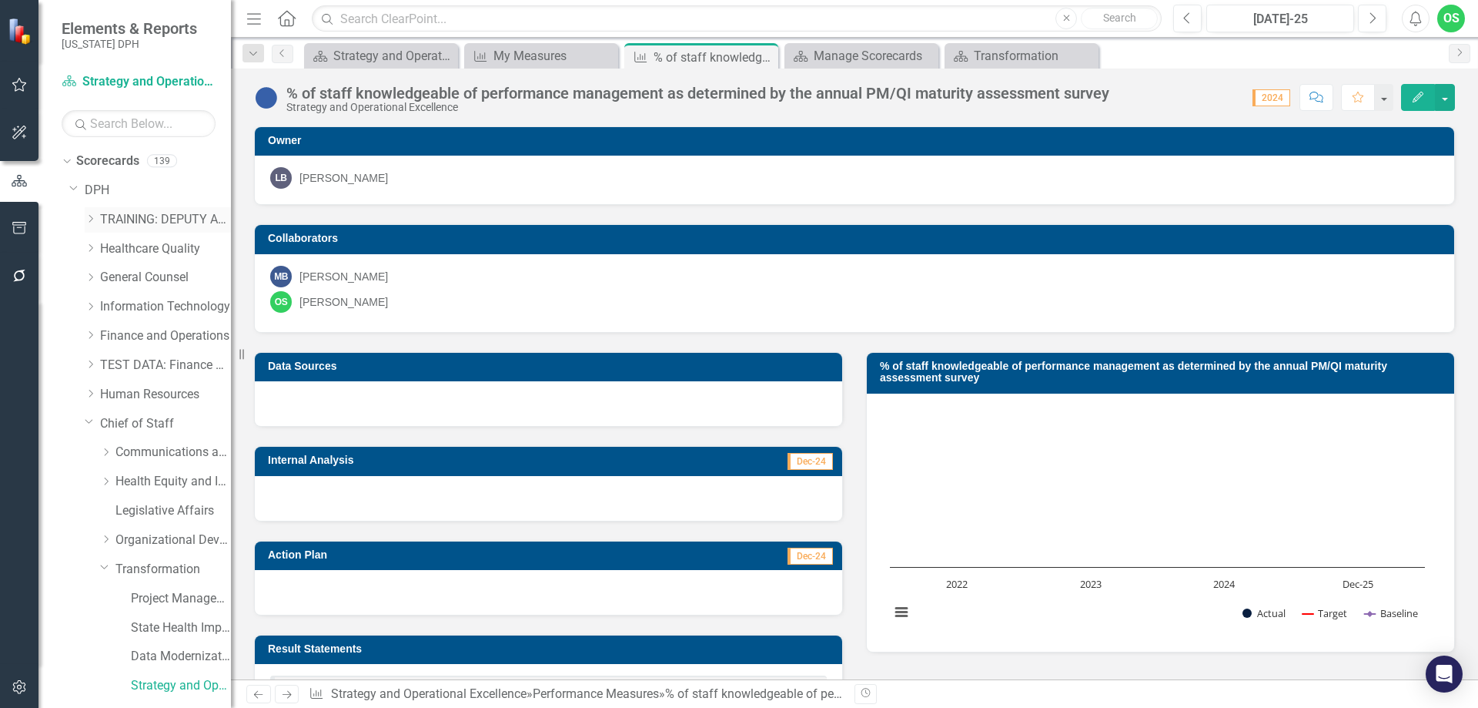
click at [149, 216] on link "TRAINING: DEPUTY AREA" at bounding box center [165, 220] width 131 height 18
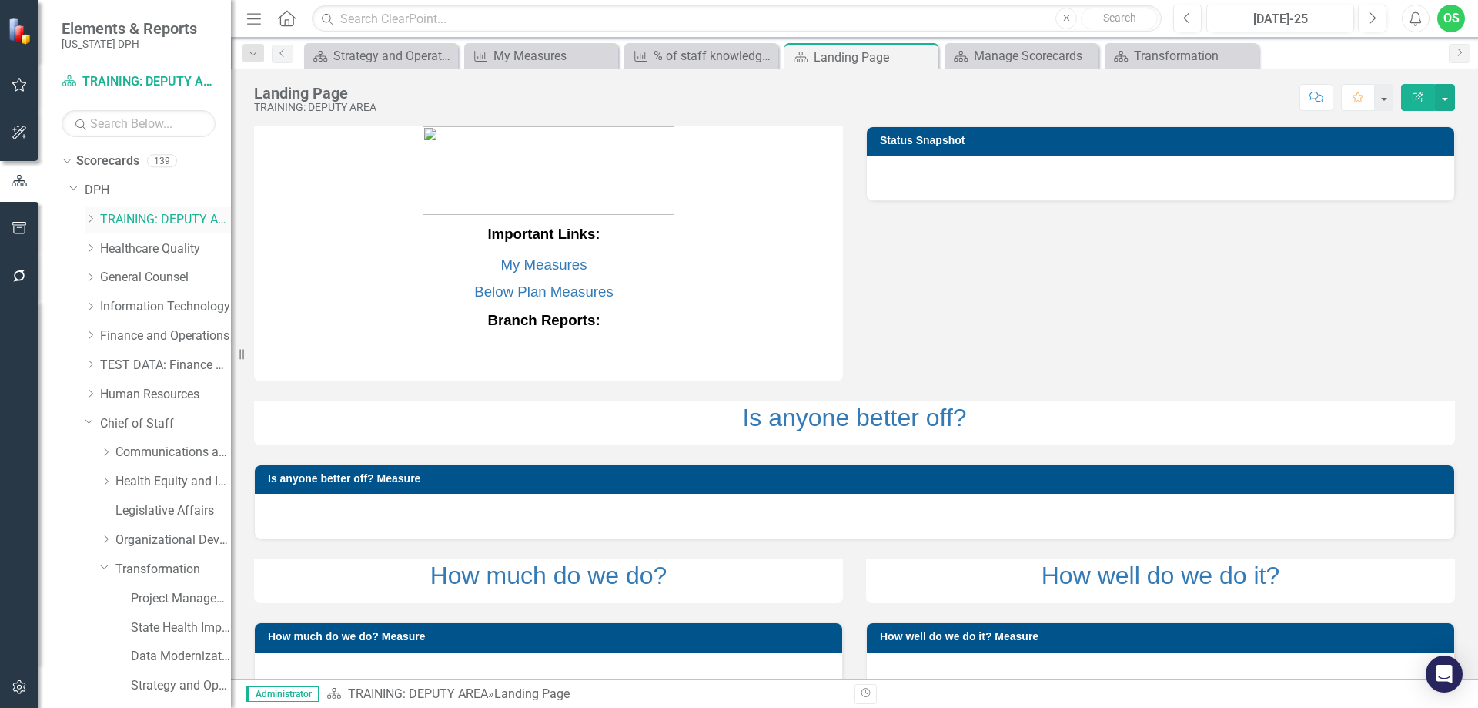
click at [85, 216] on icon "Dropdown" at bounding box center [91, 218] width 12 height 9
click at [83, 221] on div "Dropdown" at bounding box center [88, 217] width 13 height 12
click at [62, 161] on icon "Dropdown" at bounding box center [65, 160] width 8 height 11
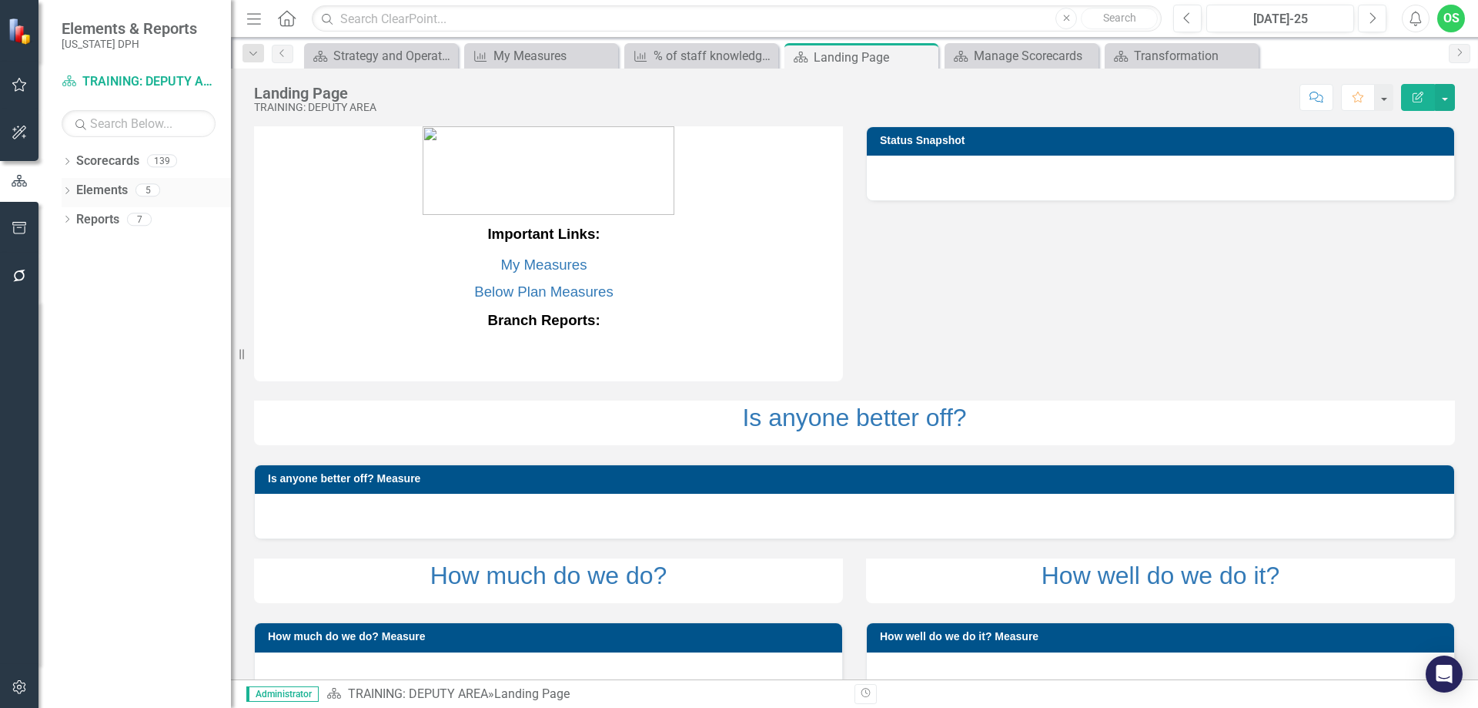
click at [66, 186] on div "Dropdown" at bounding box center [67, 192] width 11 height 13
click at [112, 243] on link "Performance Measure Performance Measures" at bounding box center [160, 249] width 152 height 18
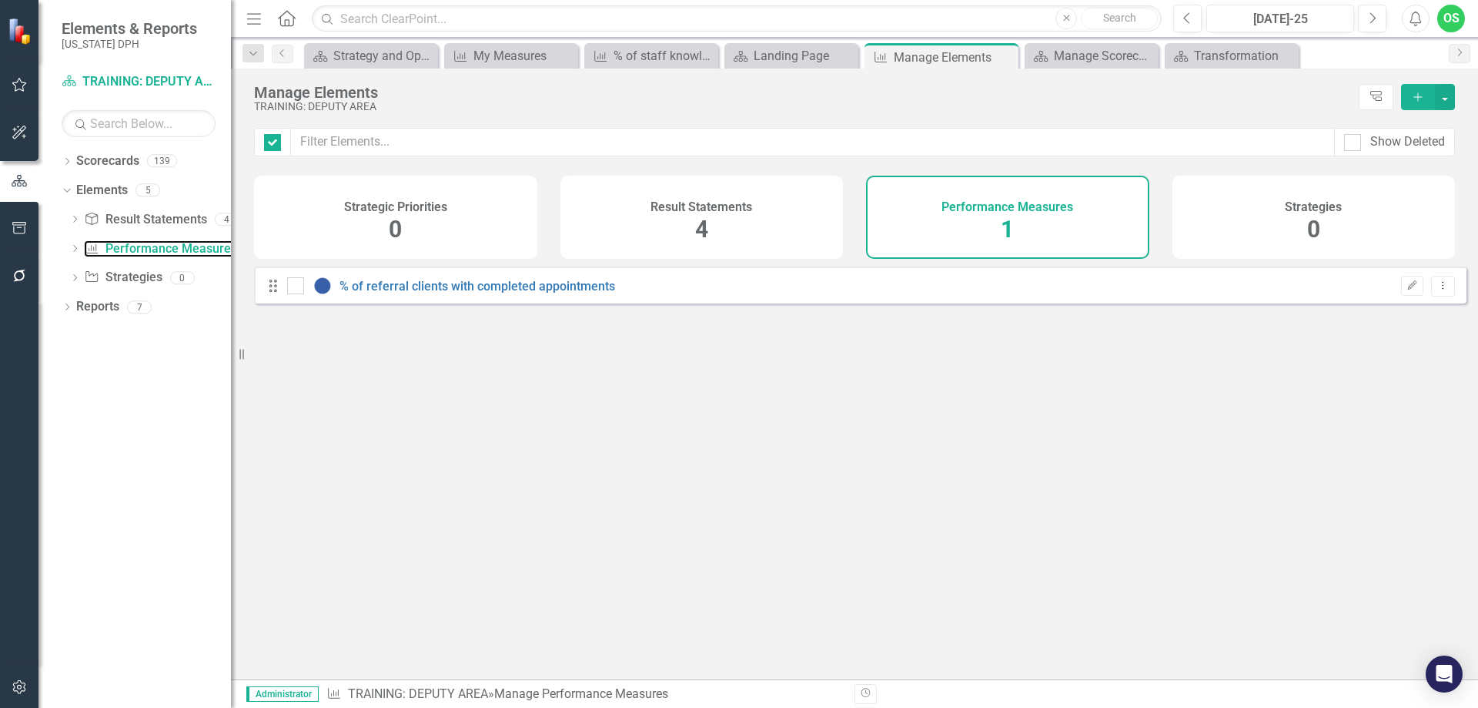
checkbox input "false"
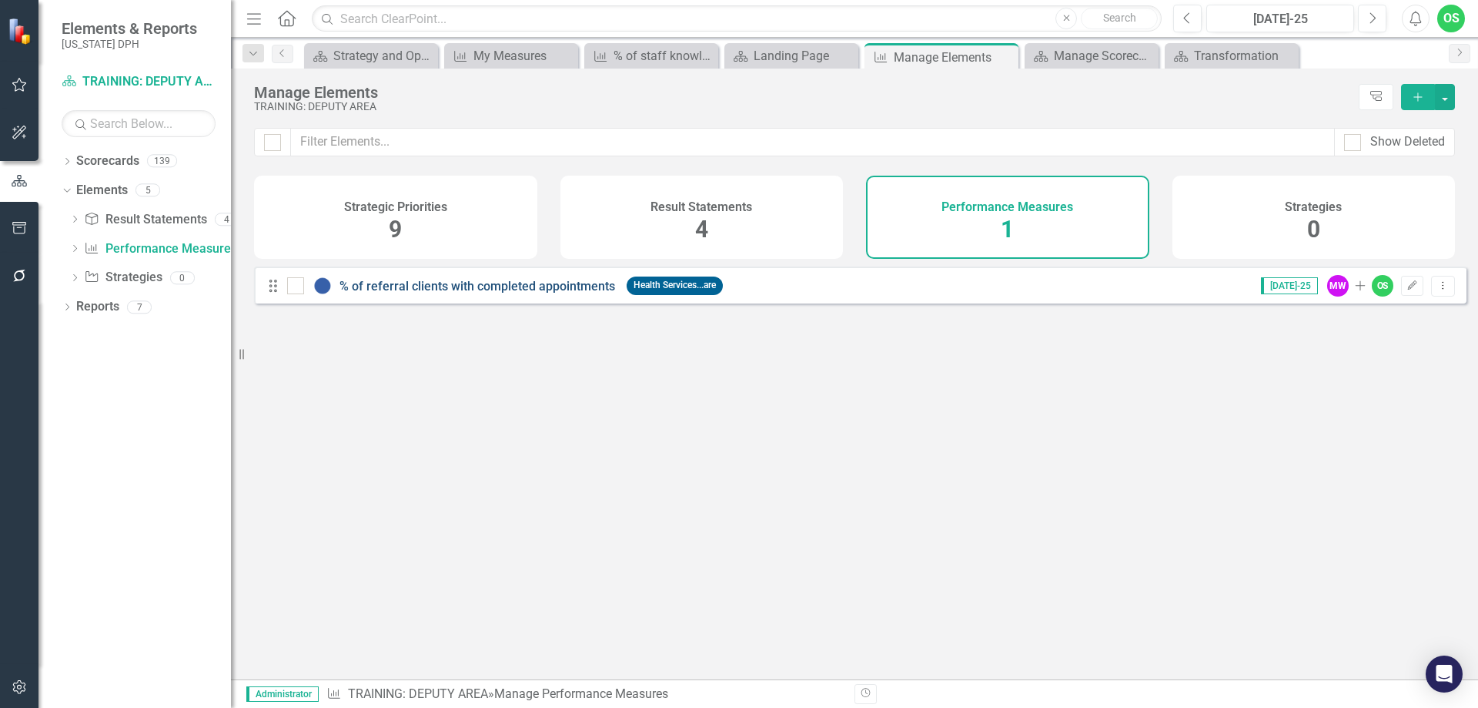
click at [475, 293] on link "% of referral clients with completed appointments" at bounding box center [478, 286] width 276 height 15
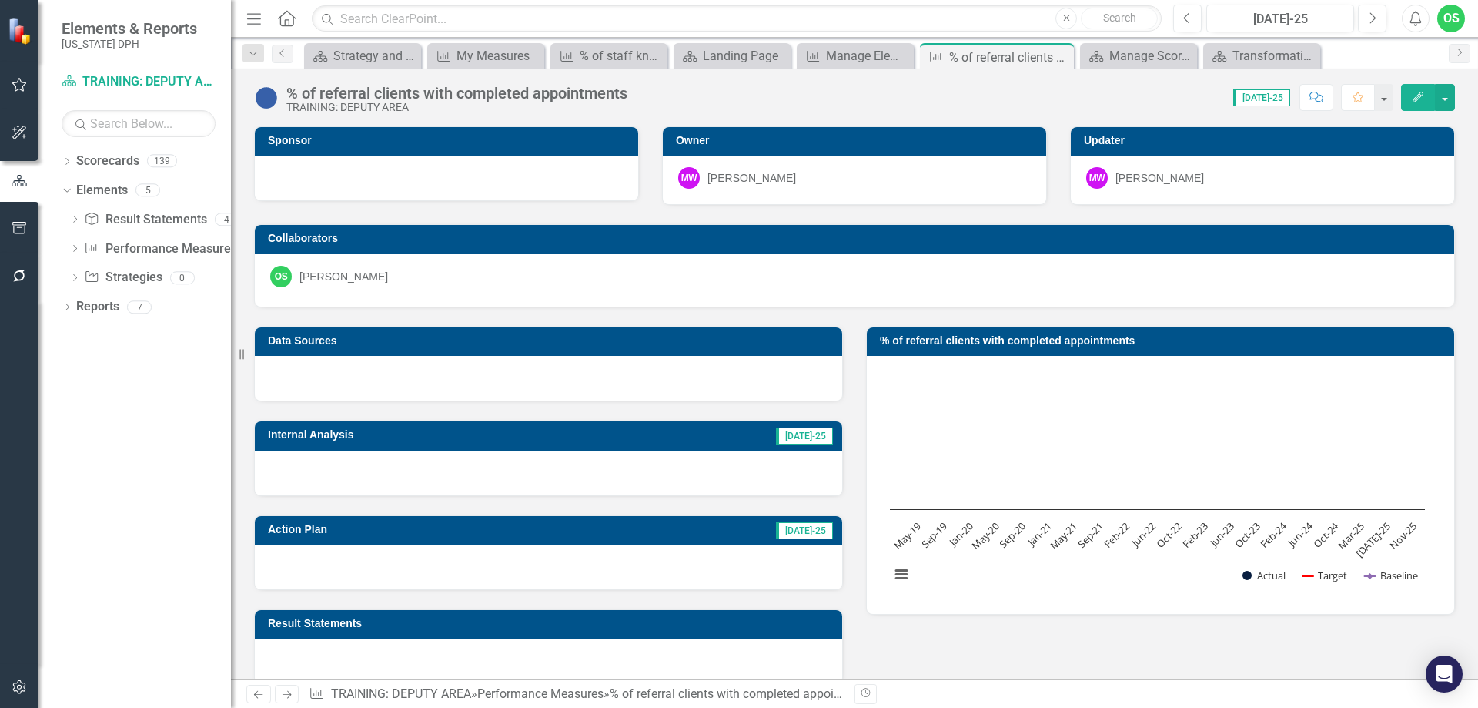
click at [1412, 99] on icon "Edit" at bounding box center [1418, 97] width 14 height 11
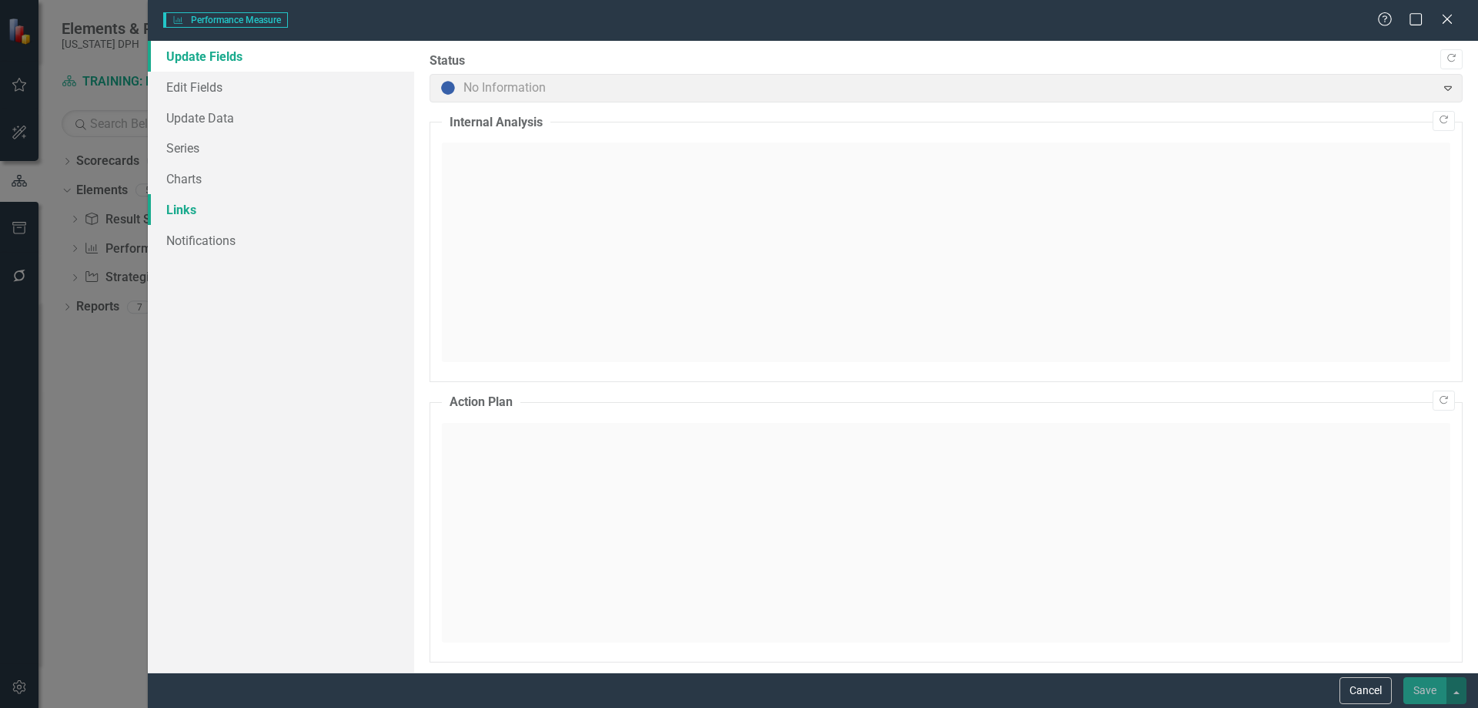
click at [206, 218] on link "Links" at bounding box center [281, 209] width 266 height 31
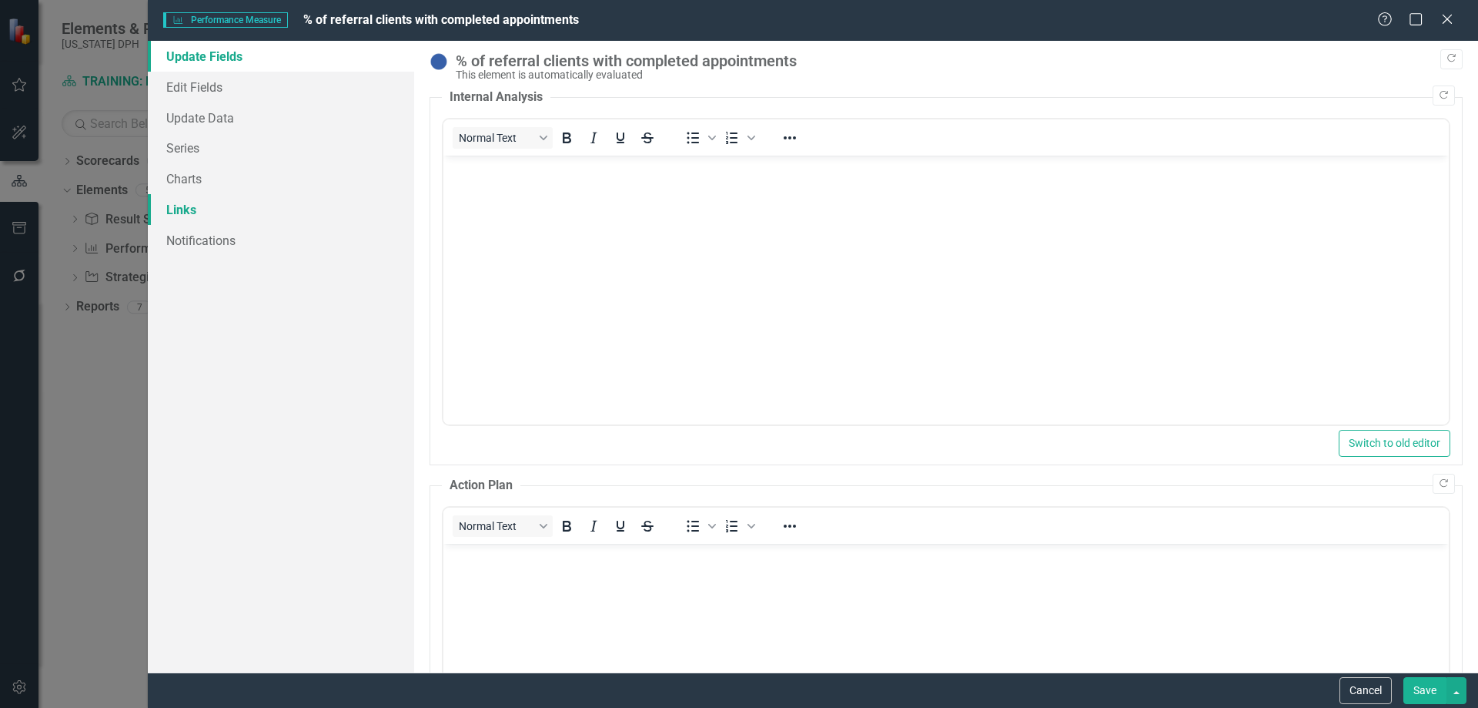
click at [189, 211] on link "Links" at bounding box center [281, 209] width 266 height 31
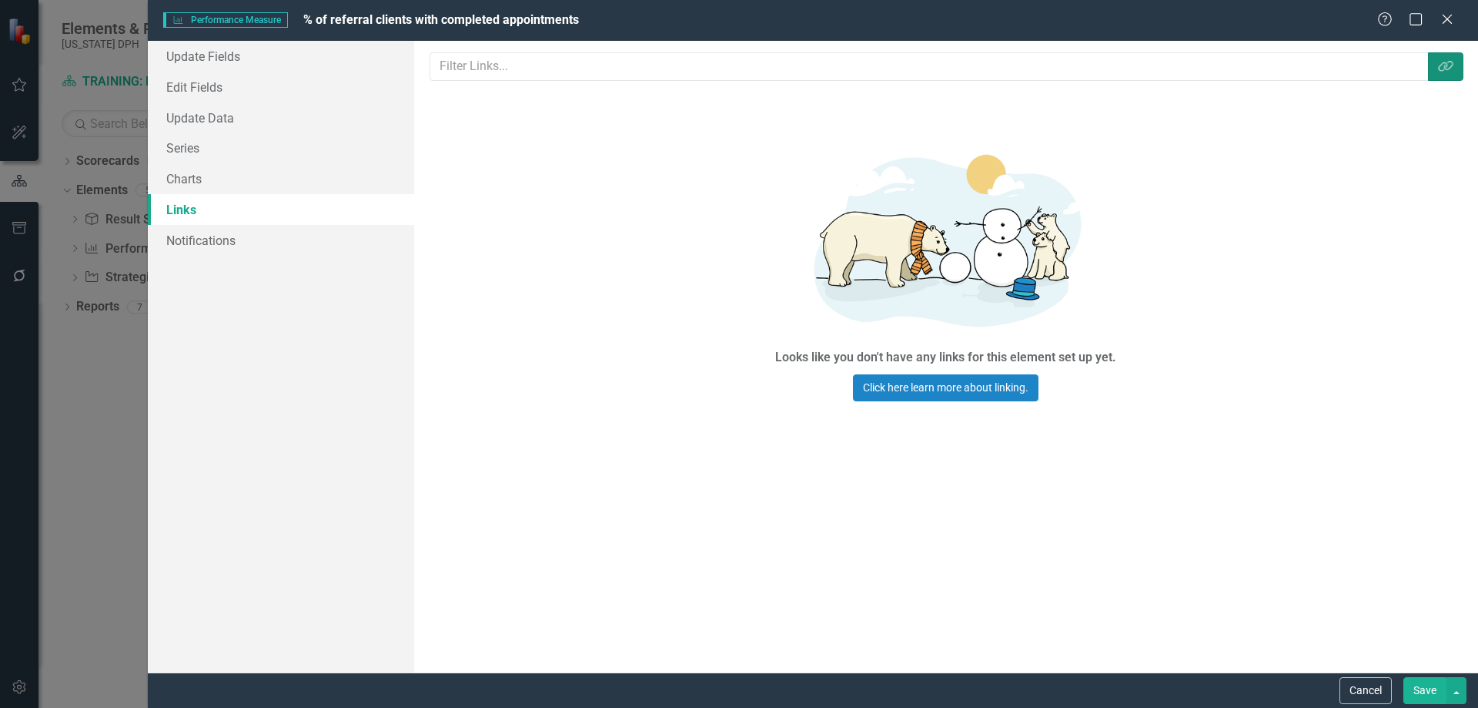
click at [1455, 69] on button "Link Tag" at bounding box center [1445, 66] width 35 height 28
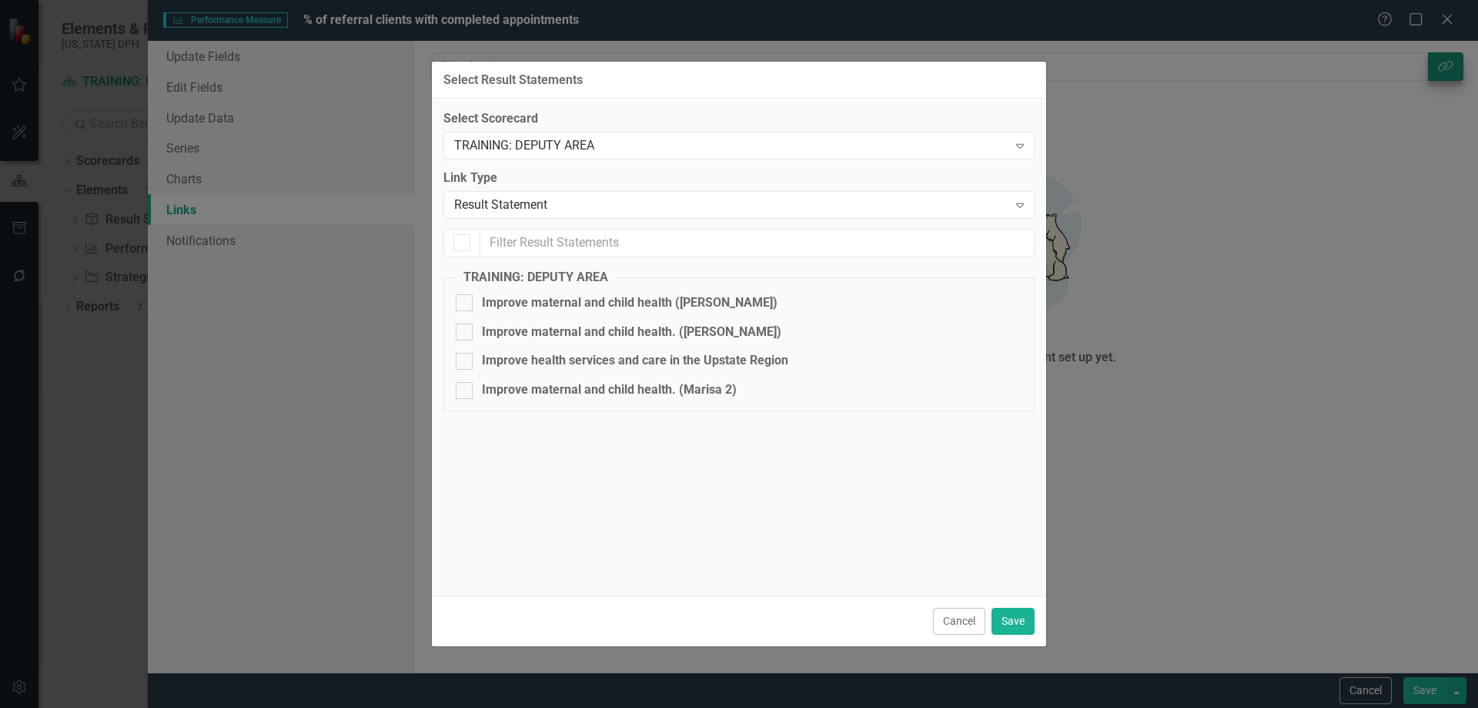
checkbox input "false"
click at [969, 618] on button "Cancel" at bounding box center [959, 621] width 52 height 27
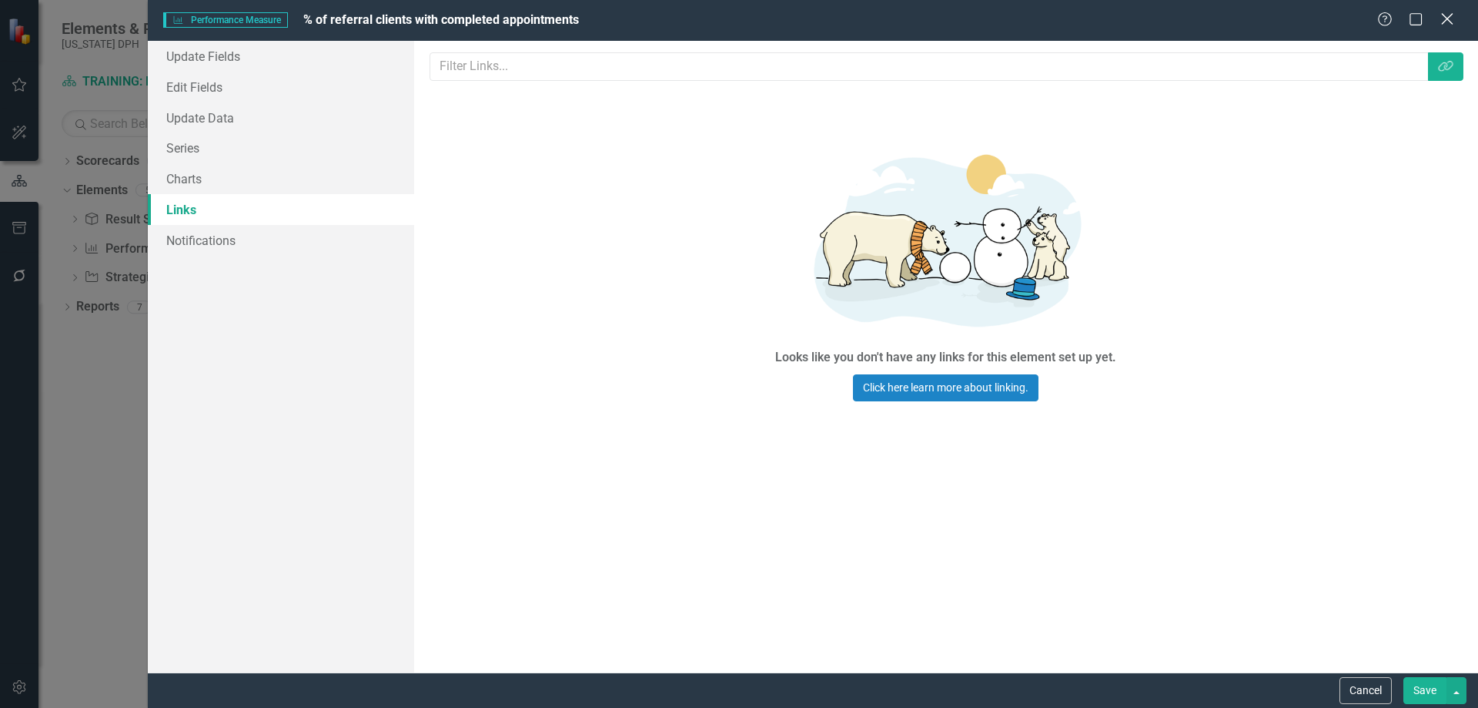
click at [1448, 19] on icon at bounding box center [1447, 19] width 12 height 12
